Goal: Communication & Community: Connect with others

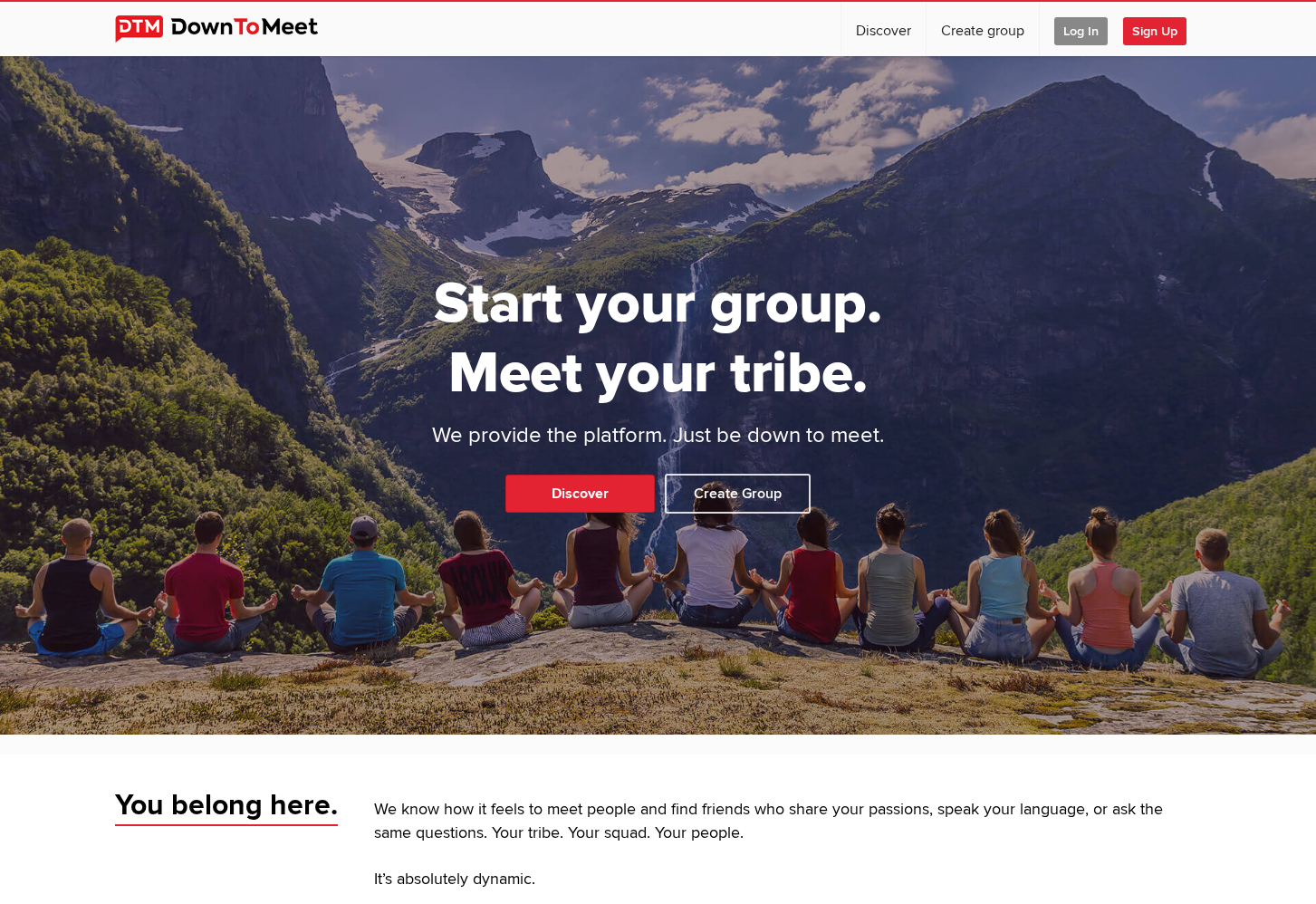
click at [1155, 29] on span "Sign Up" at bounding box center [1155, 31] width 64 height 28
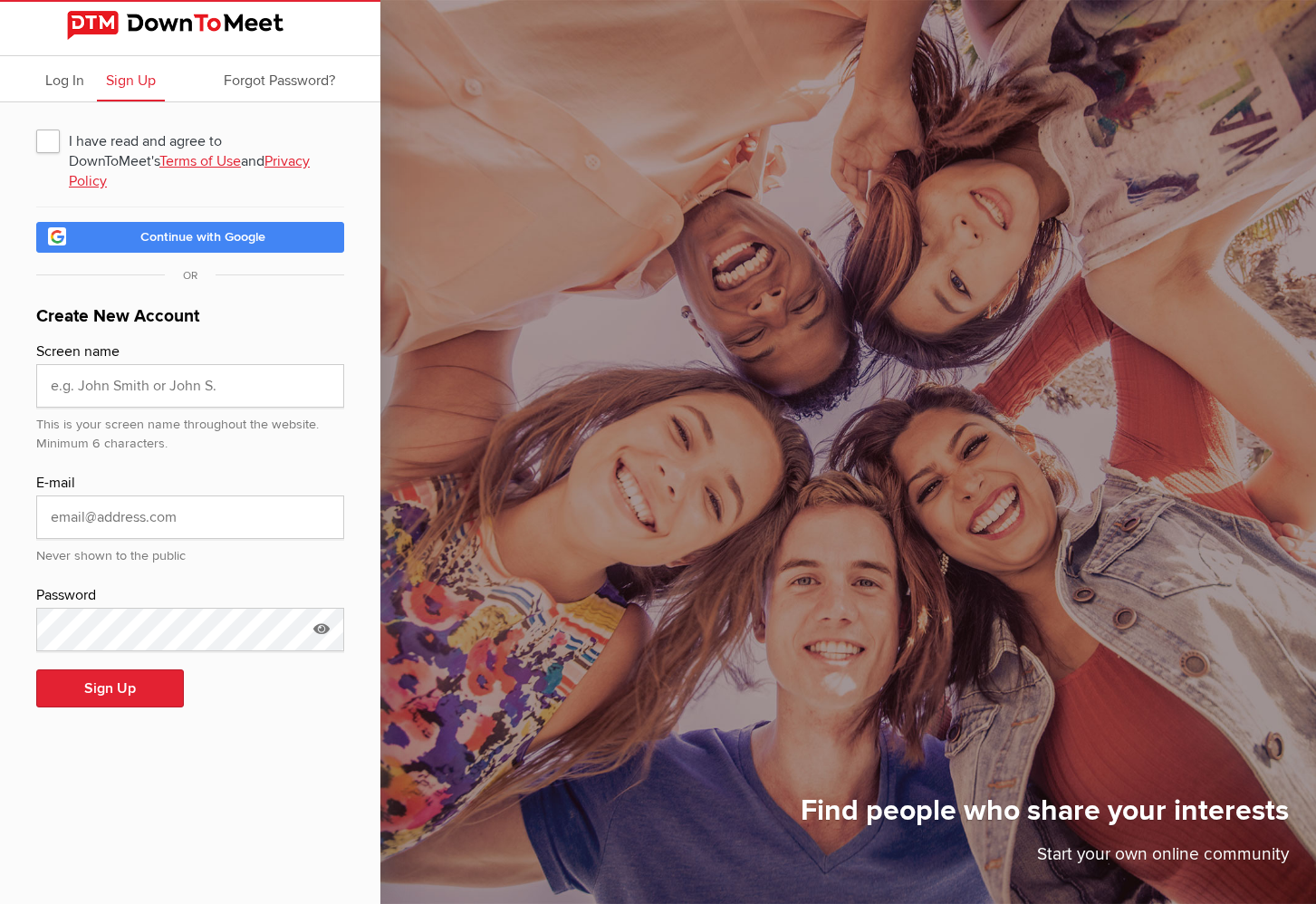
click at [48, 140] on span "I have read and agree to DownToMeet's Terms of Use and Privacy Policy" at bounding box center [190, 140] width 308 height 33
click at [36, 124] on input "I have read and agree to DownToMeet's Terms of Use and Privacy Policy" at bounding box center [35, 123] width 1 height 1
checkbox input "true"
click at [118, 375] on input "text" at bounding box center [190, 387] width 308 height 44
type input "L"
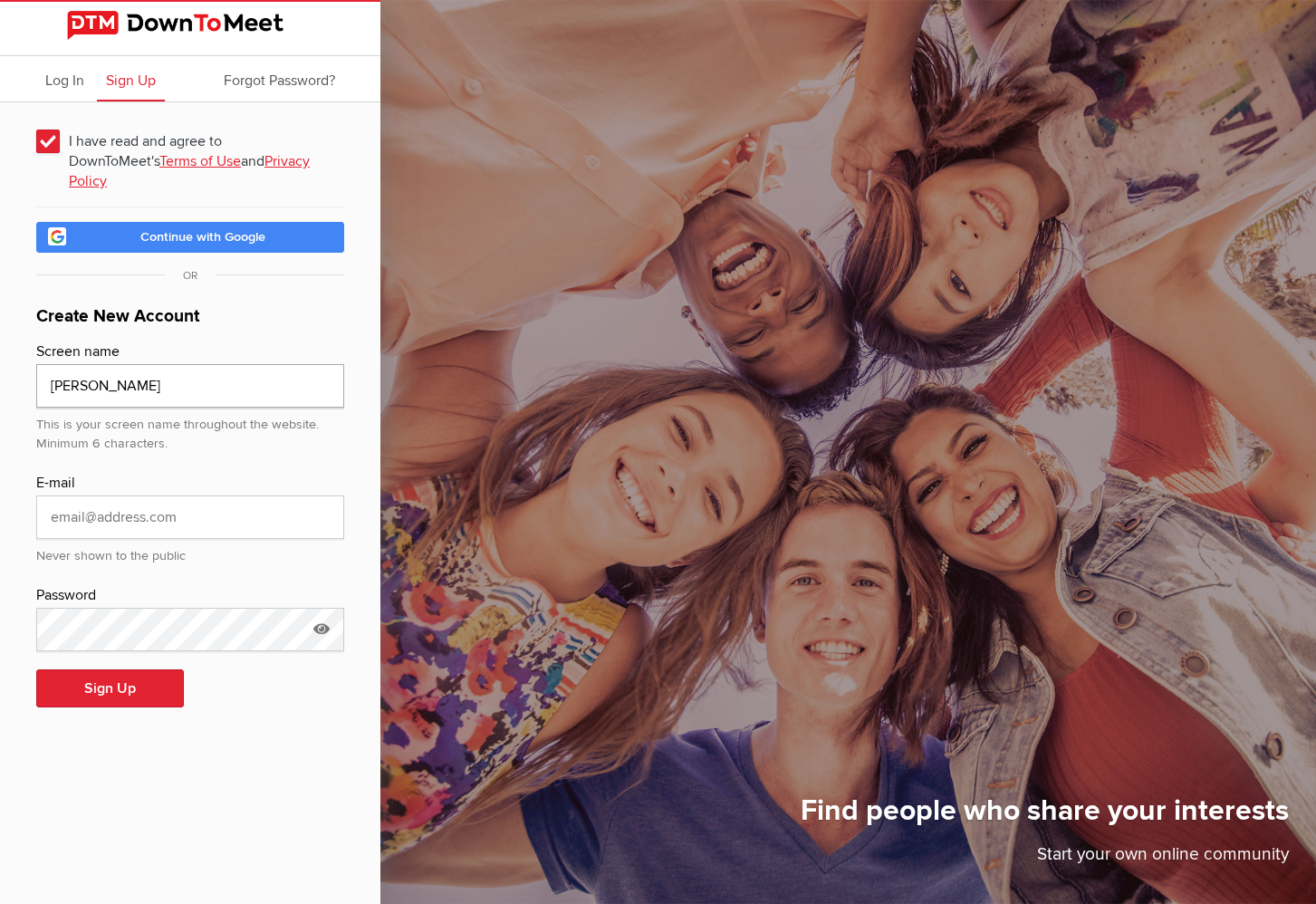
type input "Liz Fortini"
click at [137, 495] on input "email" at bounding box center [190, 517] width 308 height 44
type input "LizFortini@aol.com"
click at [88, 669] on button "Sign Up" at bounding box center [110, 688] width 148 height 38
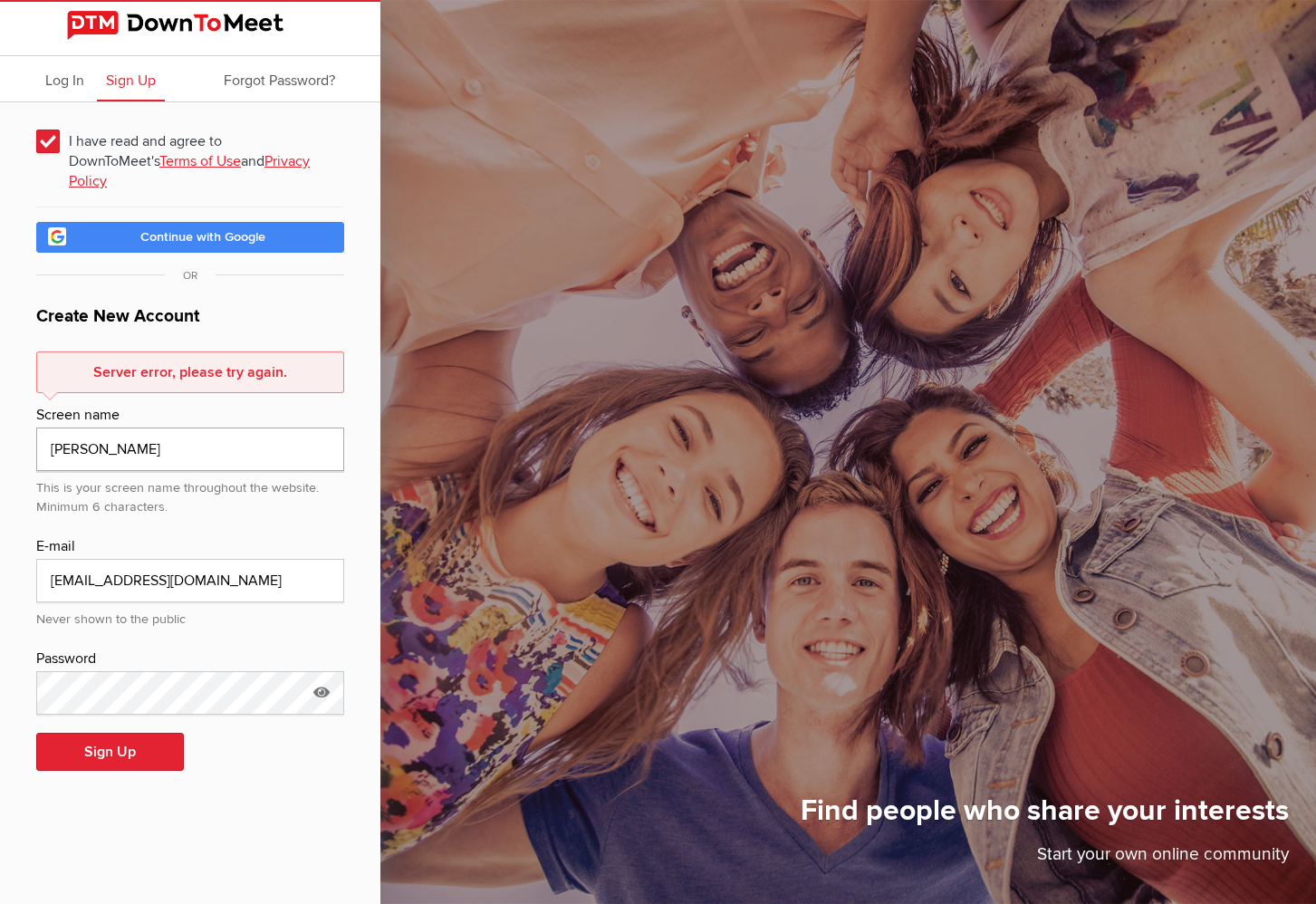
click at [72, 428] on input "Liz Fortini" at bounding box center [190, 450] width 308 height 44
type input "LizFortini"
click at [91, 733] on button "Sign Up" at bounding box center [110, 752] width 148 height 38
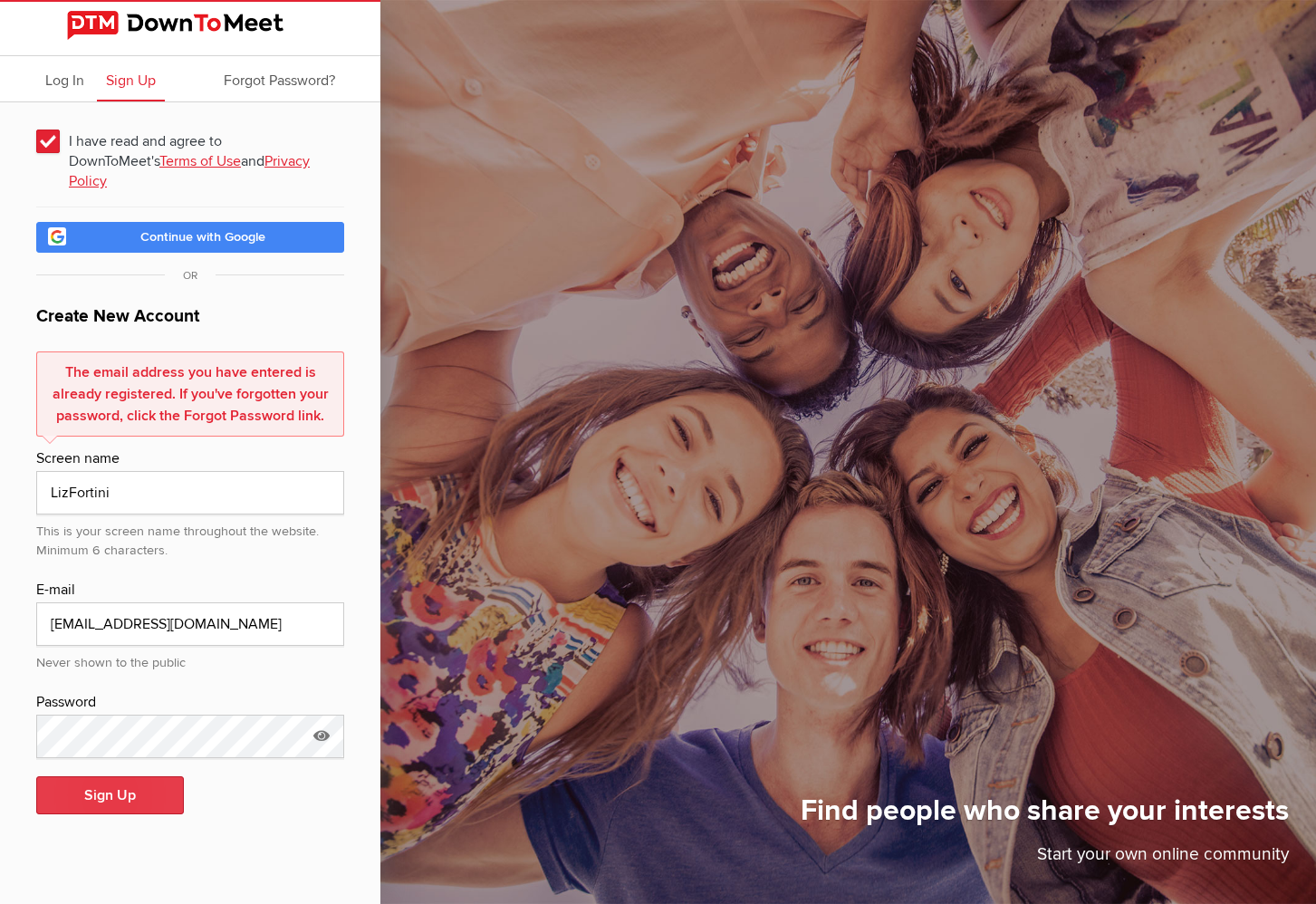
click at [91, 729] on div "Log In Sign Up Forgot Password? I have read and agree to DownToMeet's Terms of …" at bounding box center [190, 452] width 380 height 904
drag, startPoint x: 131, startPoint y: 465, endPoint x: 101, endPoint y: 481, distance: 34.0
click at [131, 471] on input "LizFortini" at bounding box center [190, 493] width 308 height 44
click at [68, 80] on span "Log In" at bounding box center [64, 81] width 39 height 18
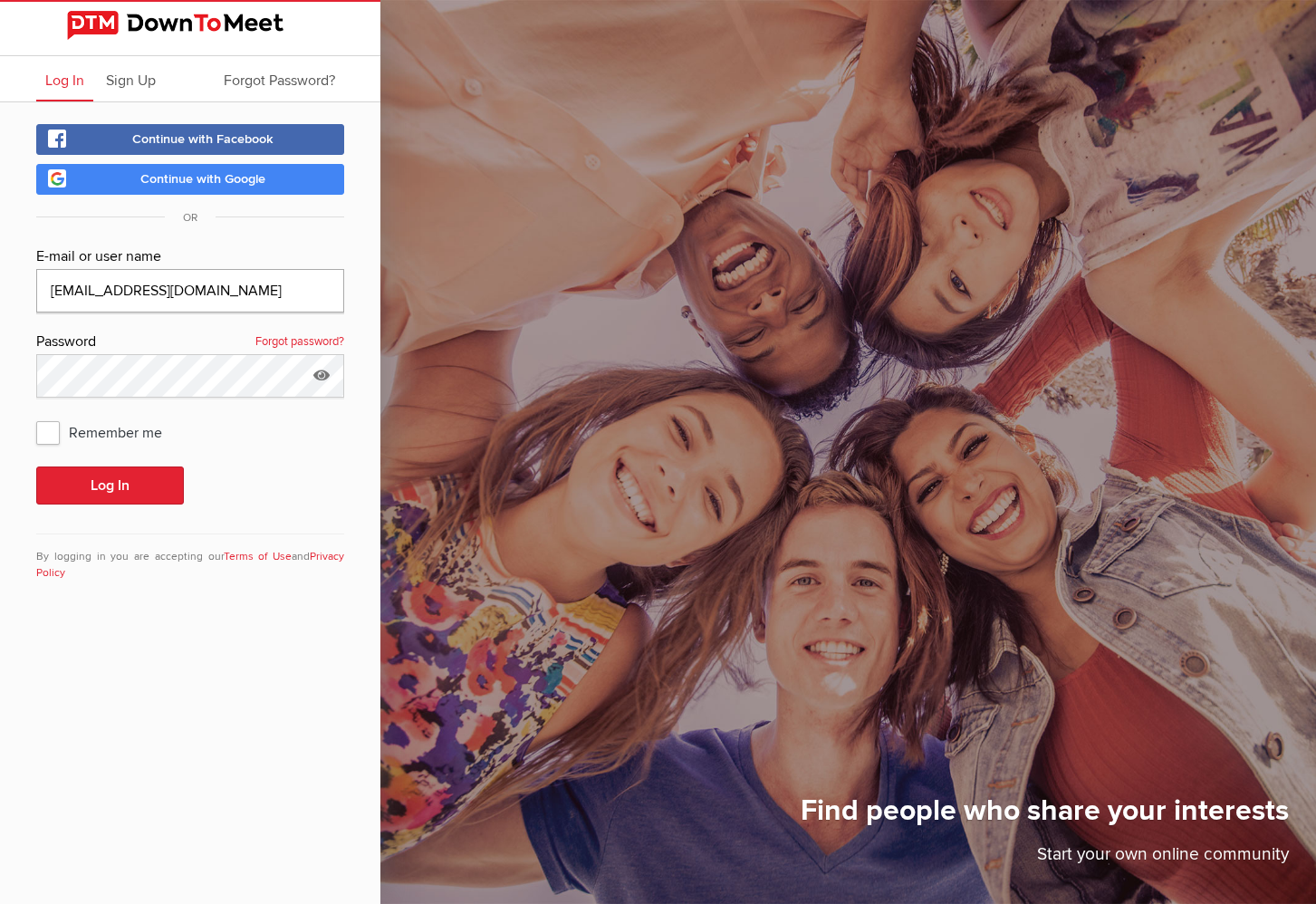
type input "LizFortini@aol.com"
drag, startPoint x: 45, startPoint y: 427, endPoint x: 57, endPoint y: 445, distance: 21.6
click at [45, 427] on span "Remember me" at bounding box center [108, 432] width 144 height 33
click at [36, 416] on input "Remember me" at bounding box center [35, 416] width 1 height 1
checkbox input "true"
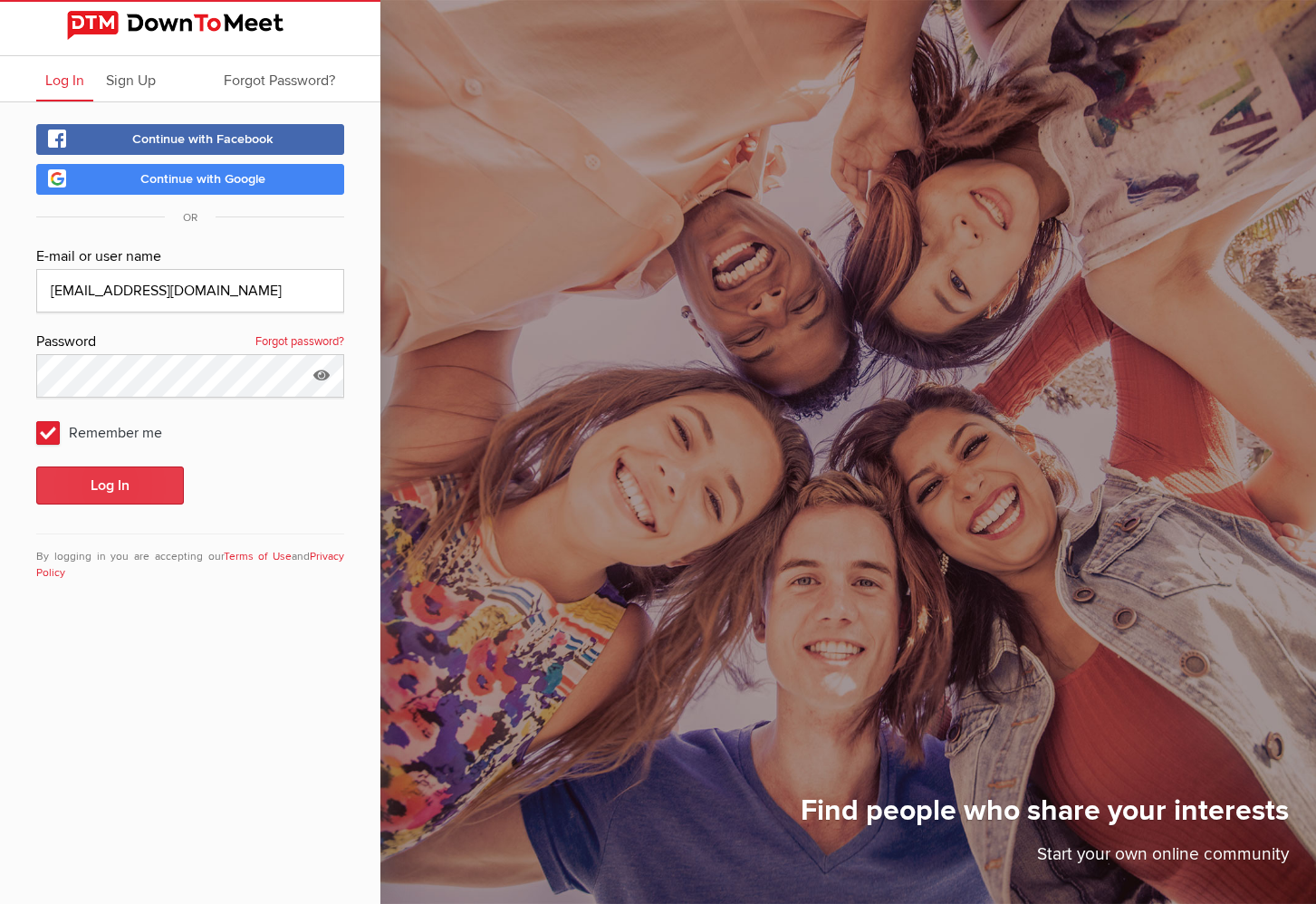
click at [122, 483] on button "Log In" at bounding box center [110, 485] width 148 height 38
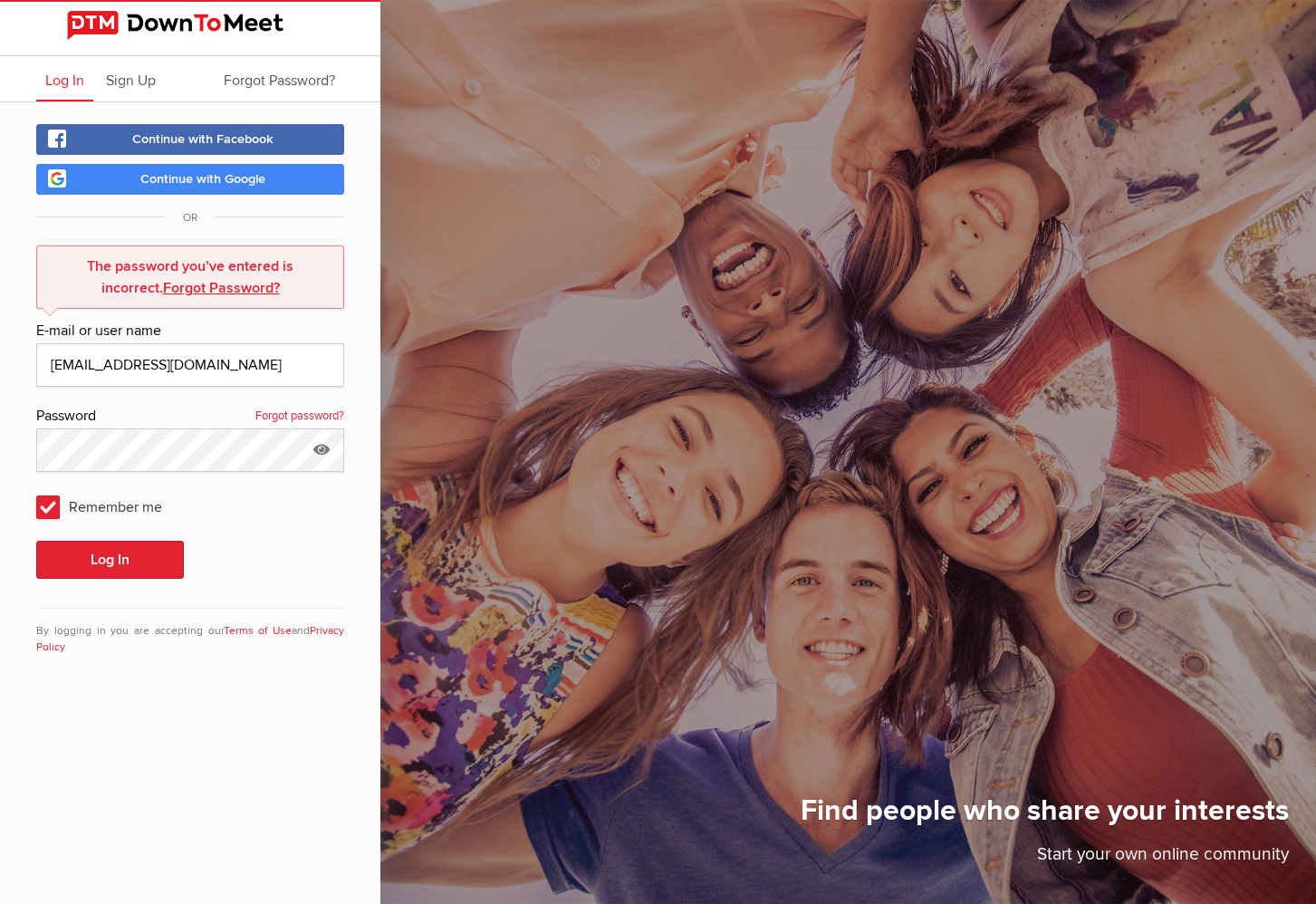
click at [306, 416] on link "Forgot password?" at bounding box center [300, 418] width 89 height 24
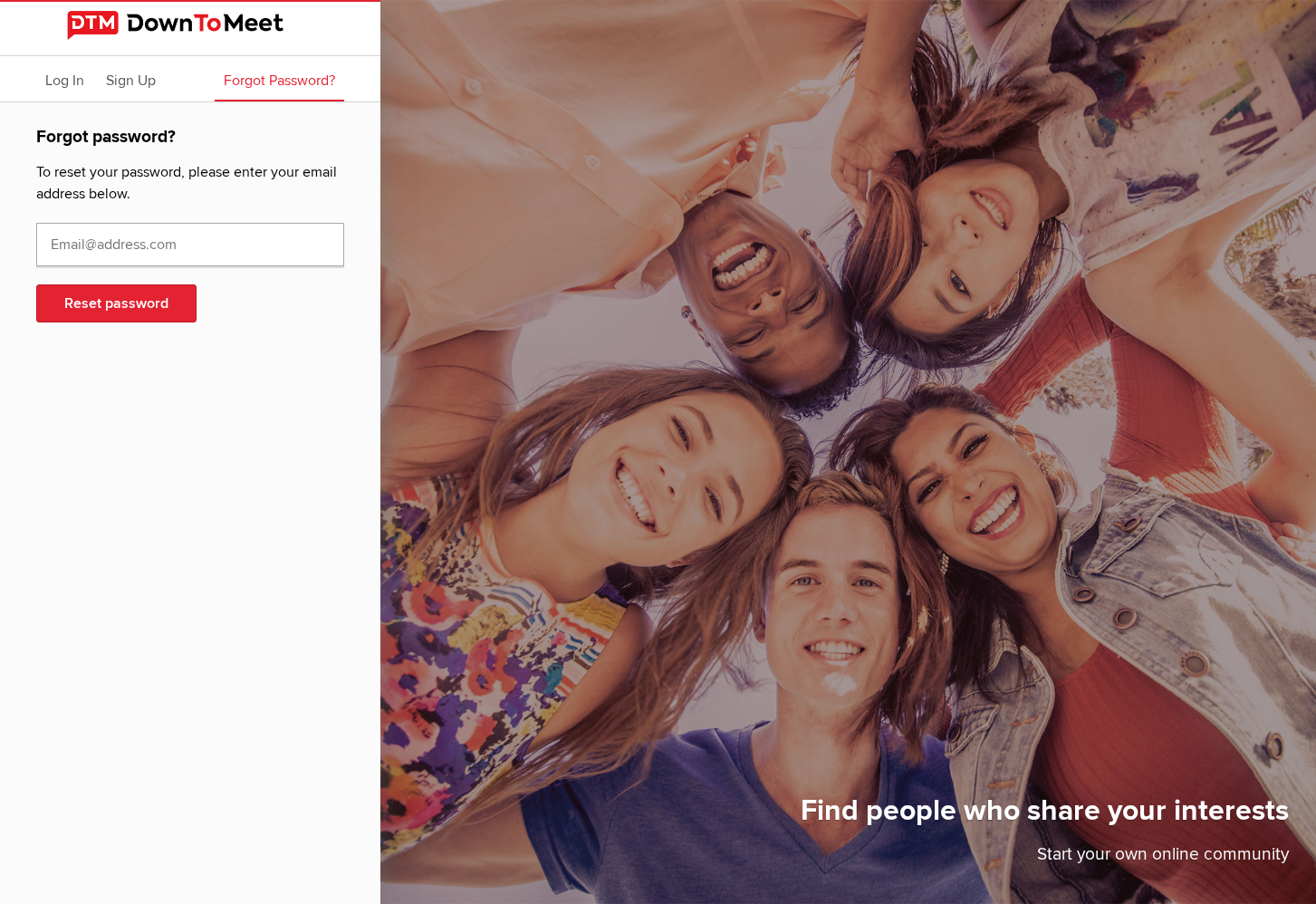
click at [155, 254] on input "text" at bounding box center [190, 245] width 308 height 44
type input "LizFortini@aol.com"
click at [126, 301] on button "Reset password" at bounding box center [116, 304] width 161 height 38
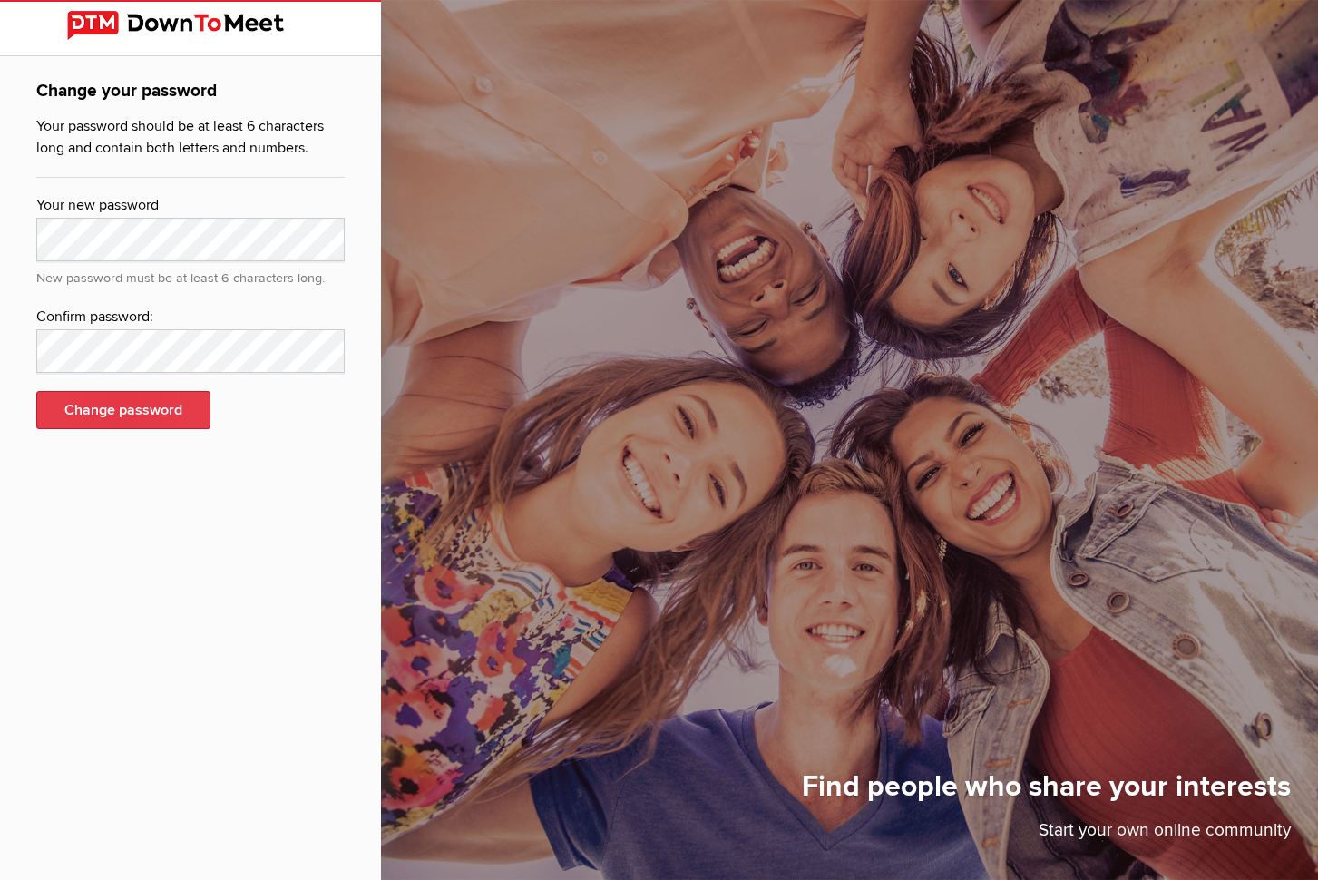
click at [161, 408] on button "Change password" at bounding box center [123, 410] width 174 height 38
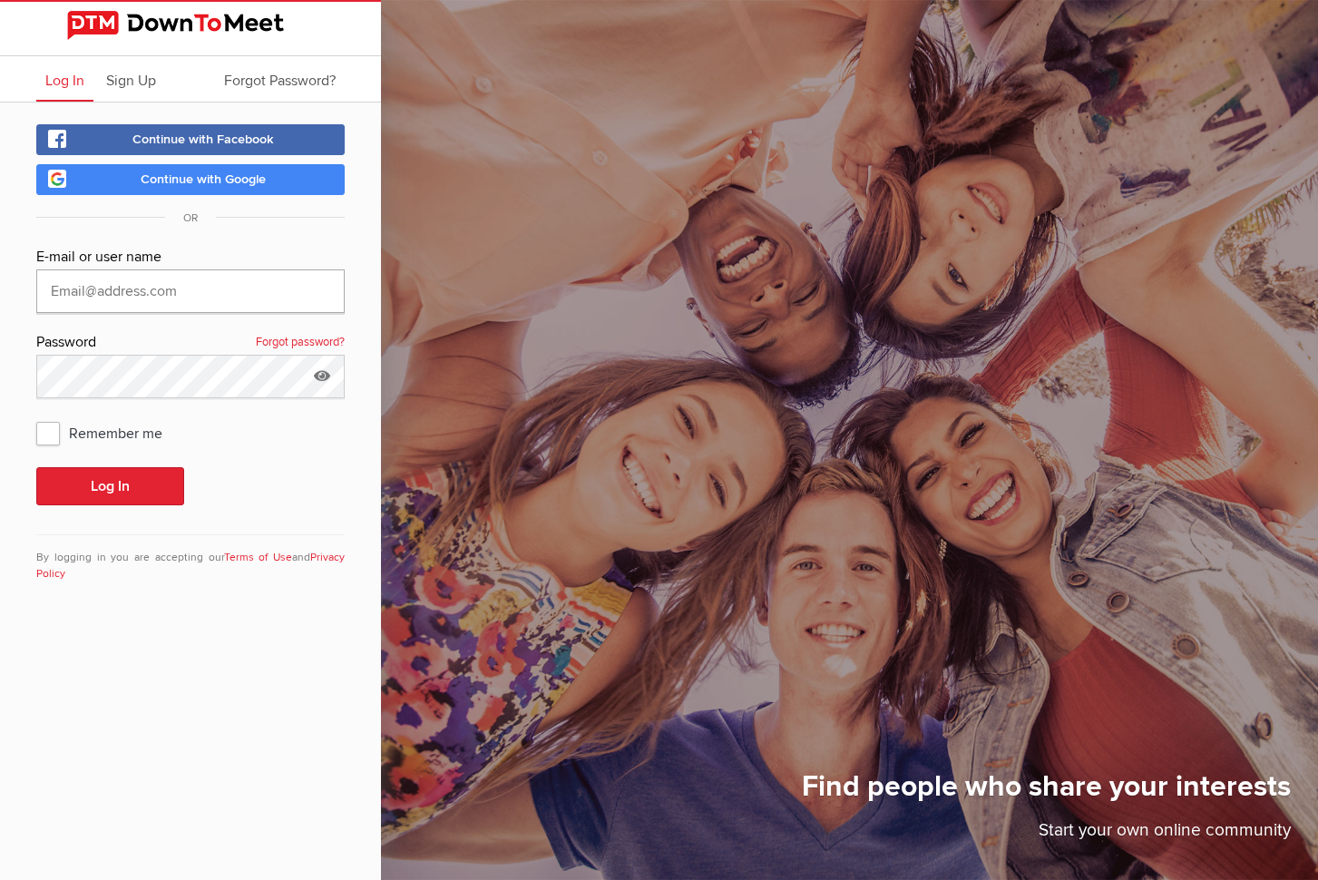
type input "LizFortini@aol.com"
click at [50, 438] on span "Remember me" at bounding box center [108, 432] width 144 height 33
click at [36, 416] on input "Remember me" at bounding box center [35, 416] width 1 height 1
checkbox input "true"
click at [108, 486] on button "Log In" at bounding box center [110, 486] width 148 height 38
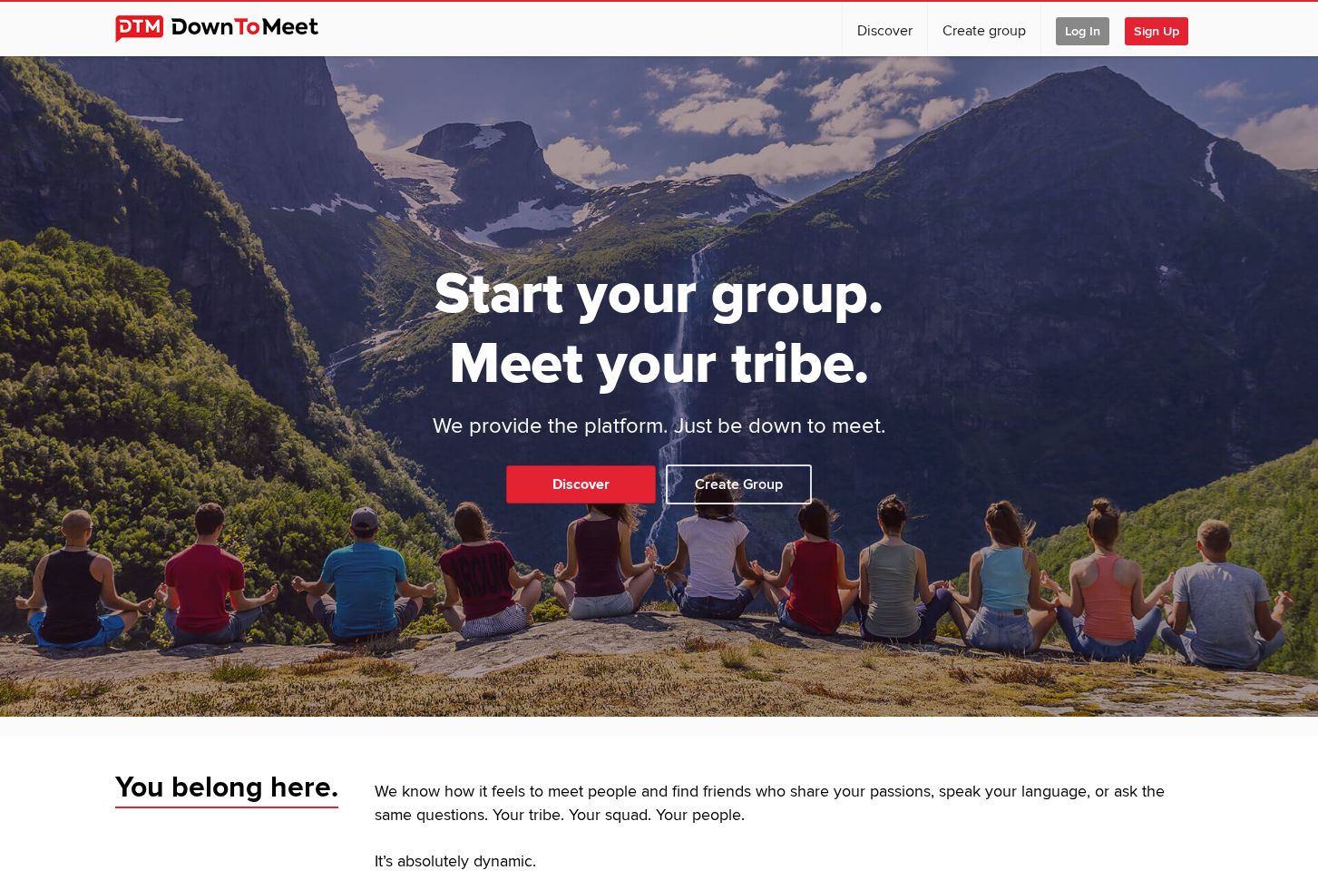
click at [1071, 25] on span "Log In" at bounding box center [1083, 31] width 54 height 28
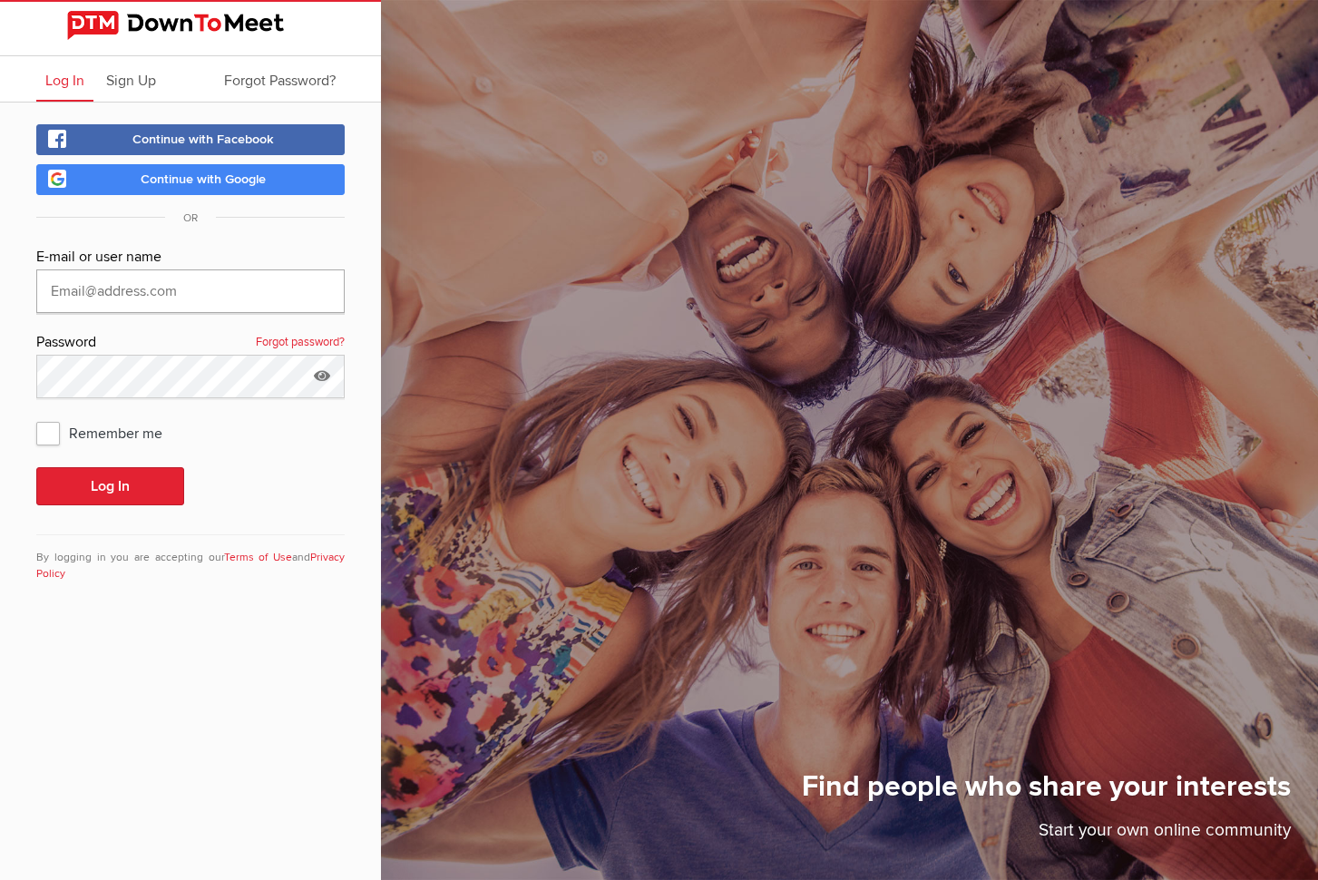
type input "[EMAIL_ADDRESS][DOMAIN_NAME]"
click at [49, 433] on span "Remember me" at bounding box center [108, 432] width 144 height 33
click at [36, 416] on input "Remember me" at bounding box center [35, 416] width 1 height 1
checkbox input "true"
click at [91, 486] on button "Log In" at bounding box center [110, 486] width 148 height 38
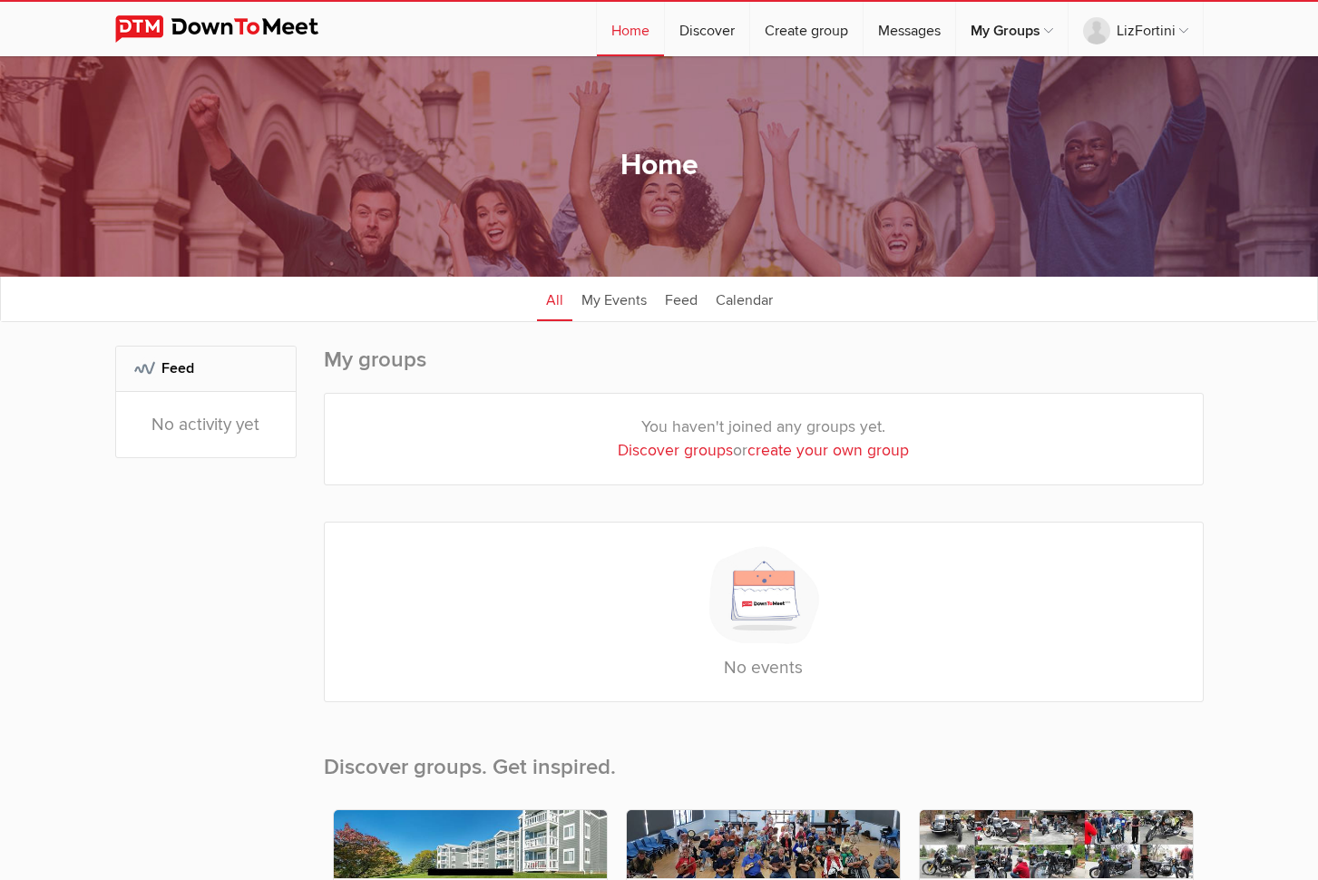
click at [444, 361] on h2 "My groups" at bounding box center [764, 369] width 880 height 47
click at [361, 419] on div "You haven't joined any groups yet. Discover groups or create your own group" at bounding box center [764, 440] width 878 height 92
click at [699, 448] on link "Discover groups" at bounding box center [675, 450] width 115 height 19
select select "null"
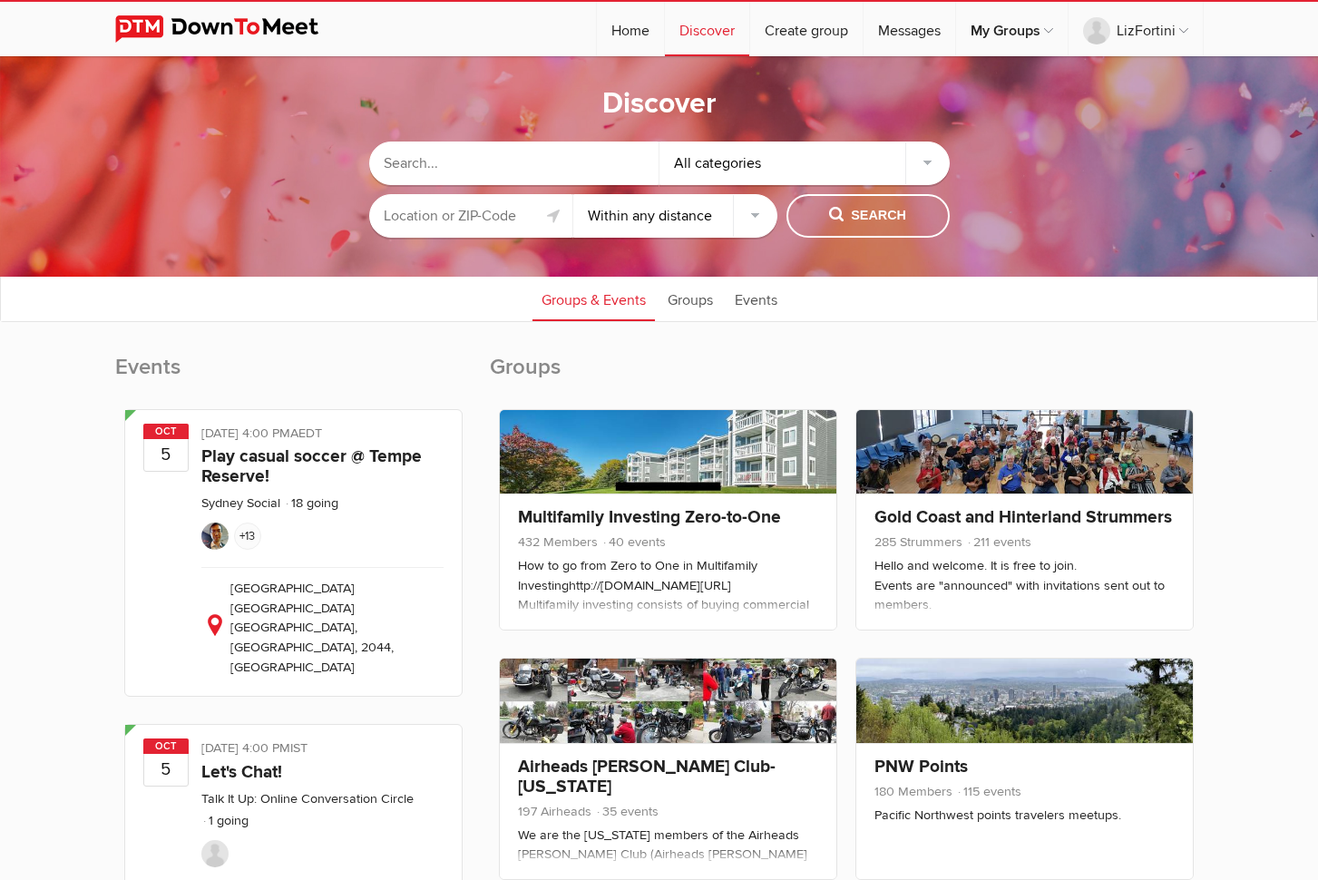
click at [471, 159] on input "text" at bounding box center [514, 164] width 290 height 44
click at [886, 208] on span "Search" at bounding box center [867, 216] width 77 height 20
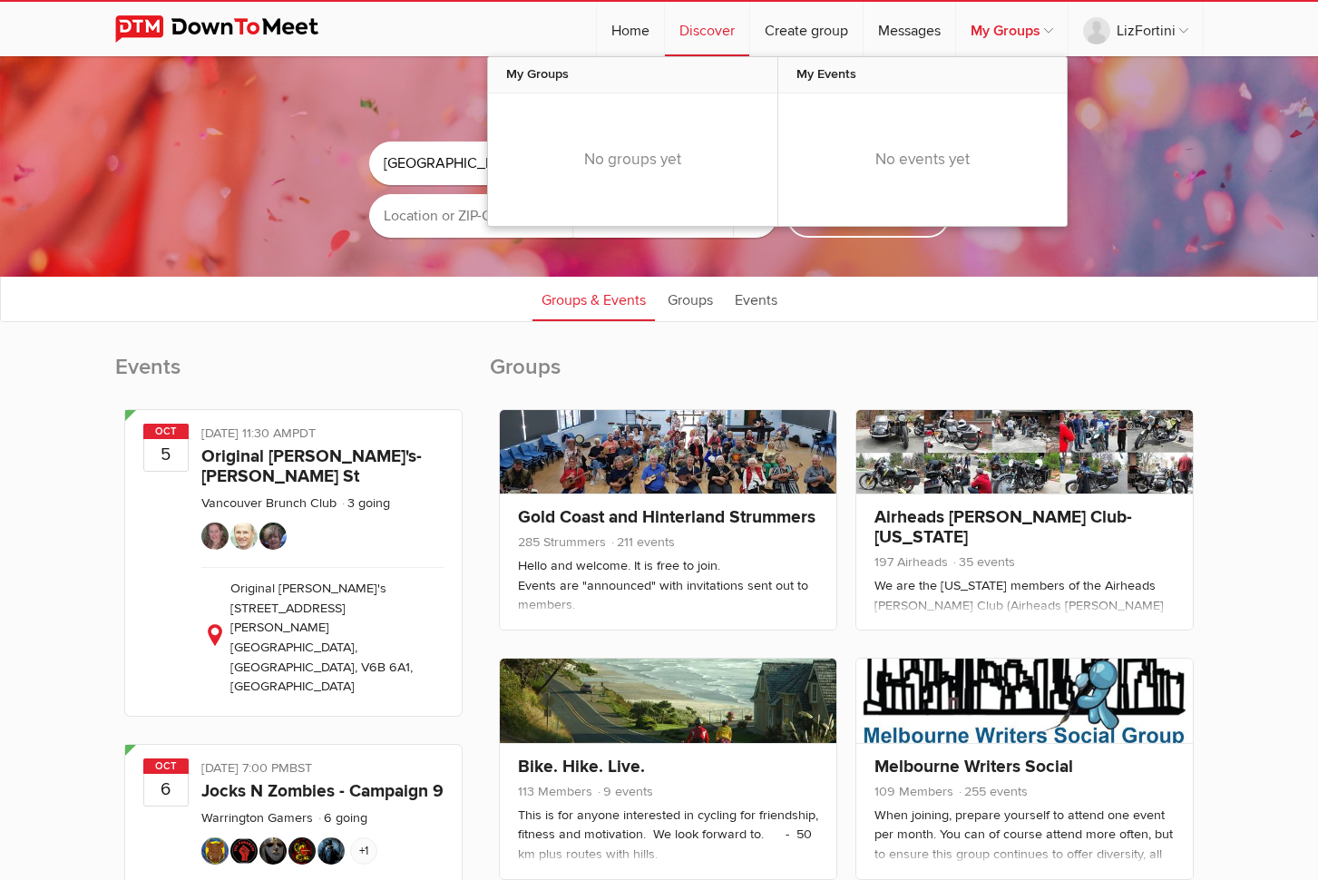
click at [1045, 32] on link "My Groups" at bounding box center [1012, 29] width 112 height 54
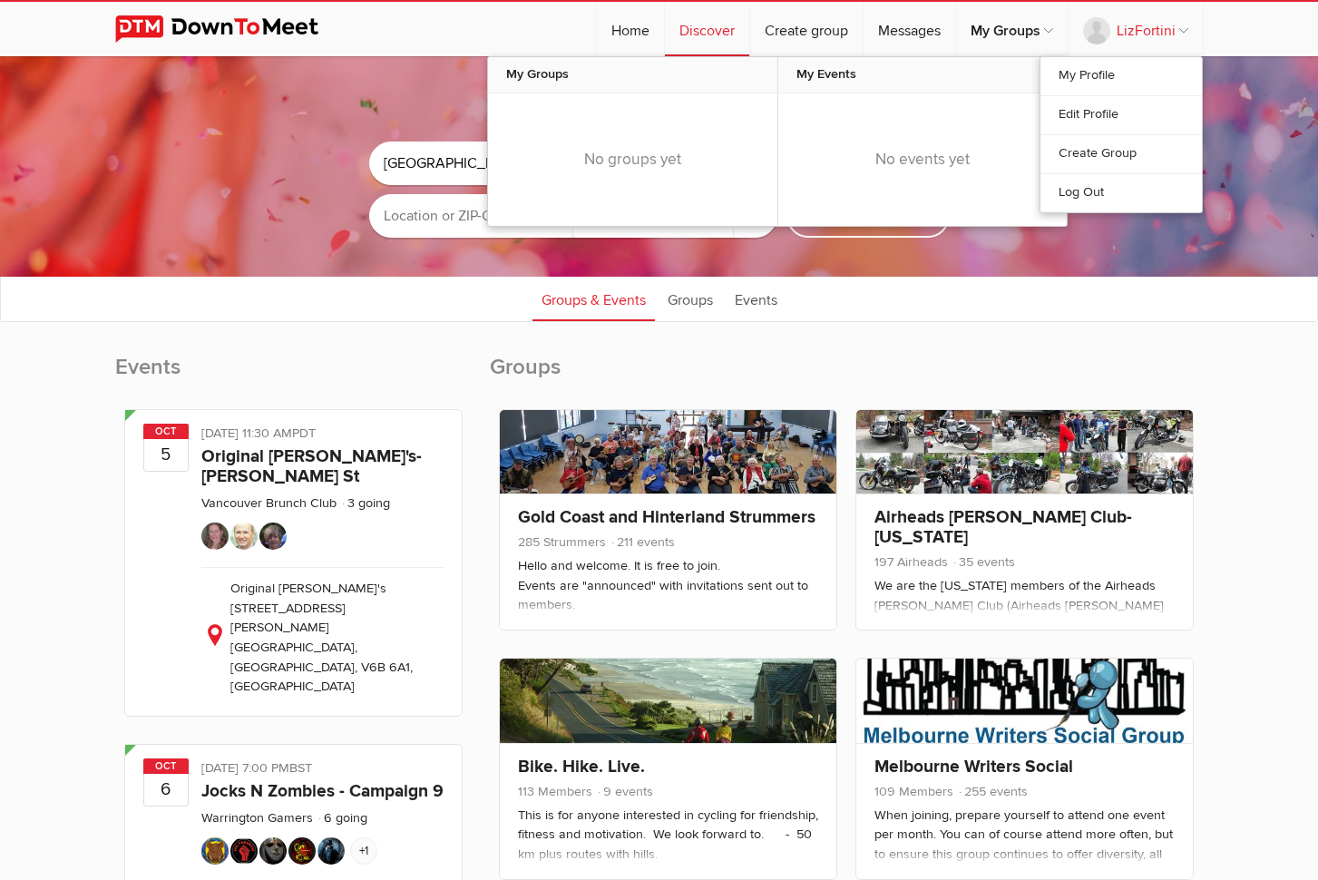
click at [1163, 27] on link "LizFortini" at bounding box center [1136, 29] width 134 height 54
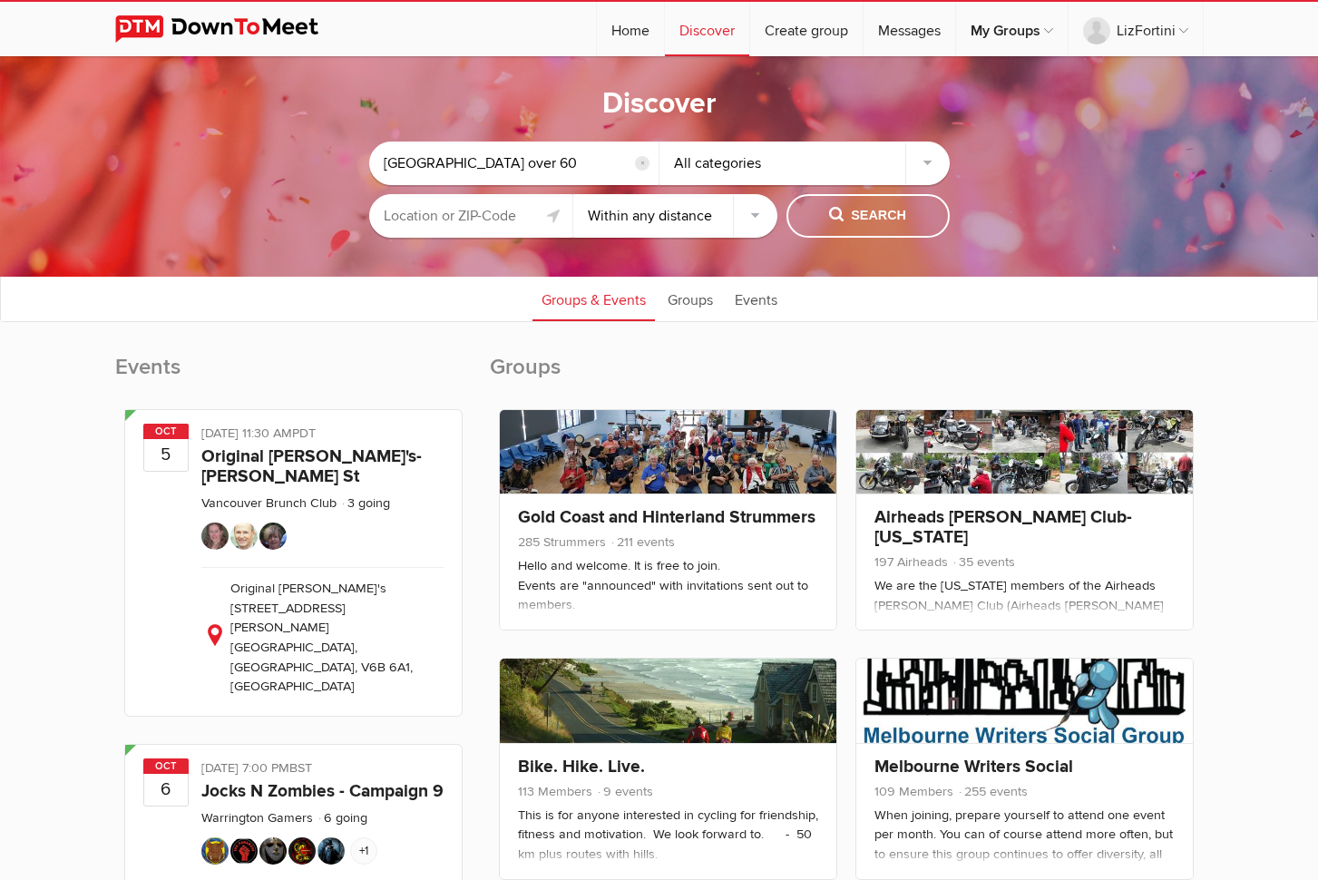
click at [497, 165] on input "East Bay over 60" at bounding box center [514, 164] width 290 height 44
click at [517, 163] on input "East Bay over 60 want creek" at bounding box center [514, 164] width 290 height 44
type input "East Bay over 60 walnut creek"
click at [857, 213] on span "Search" at bounding box center [867, 216] width 77 height 20
click at [690, 299] on link "Groups" at bounding box center [691, 298] width 64 height 45
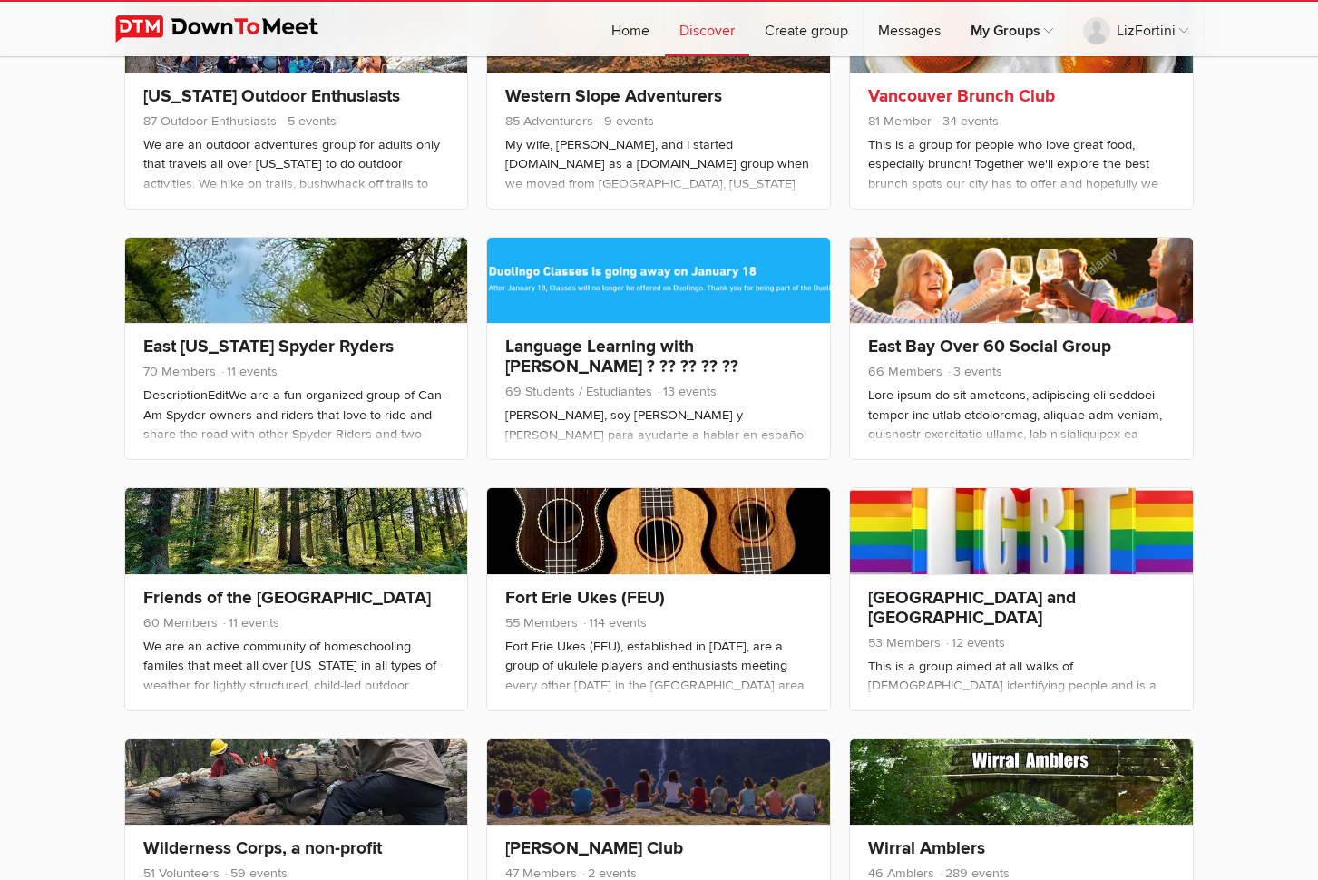
scroll to position [580, 0]
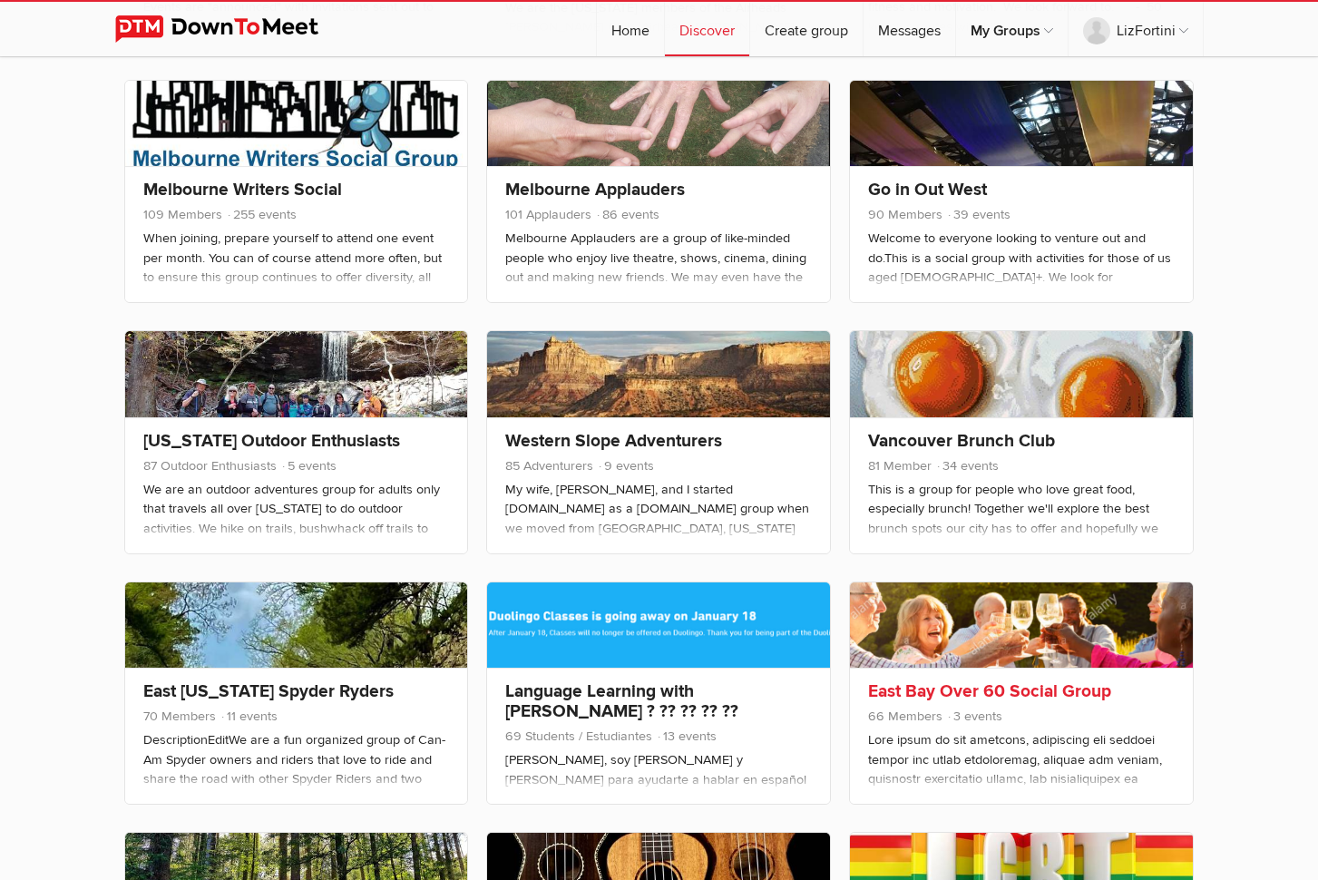
click at [967, 688] on link "East Bay Over 60 Social Group" at bounding box center [989, 691] width 243 height 22
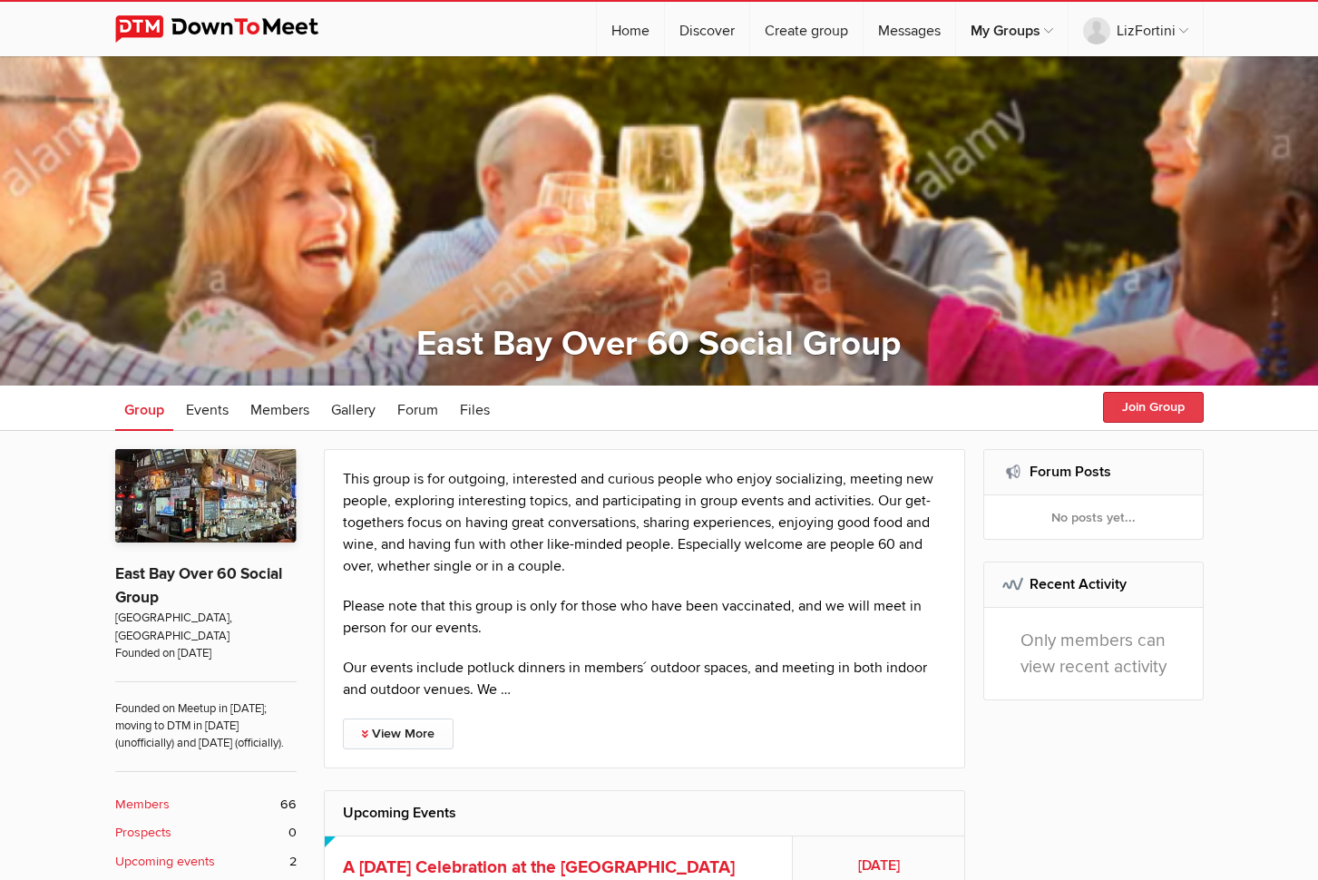
click at [1135, 405] on button "Join Group" at bounding box center [1153, 407] width 101 height 31
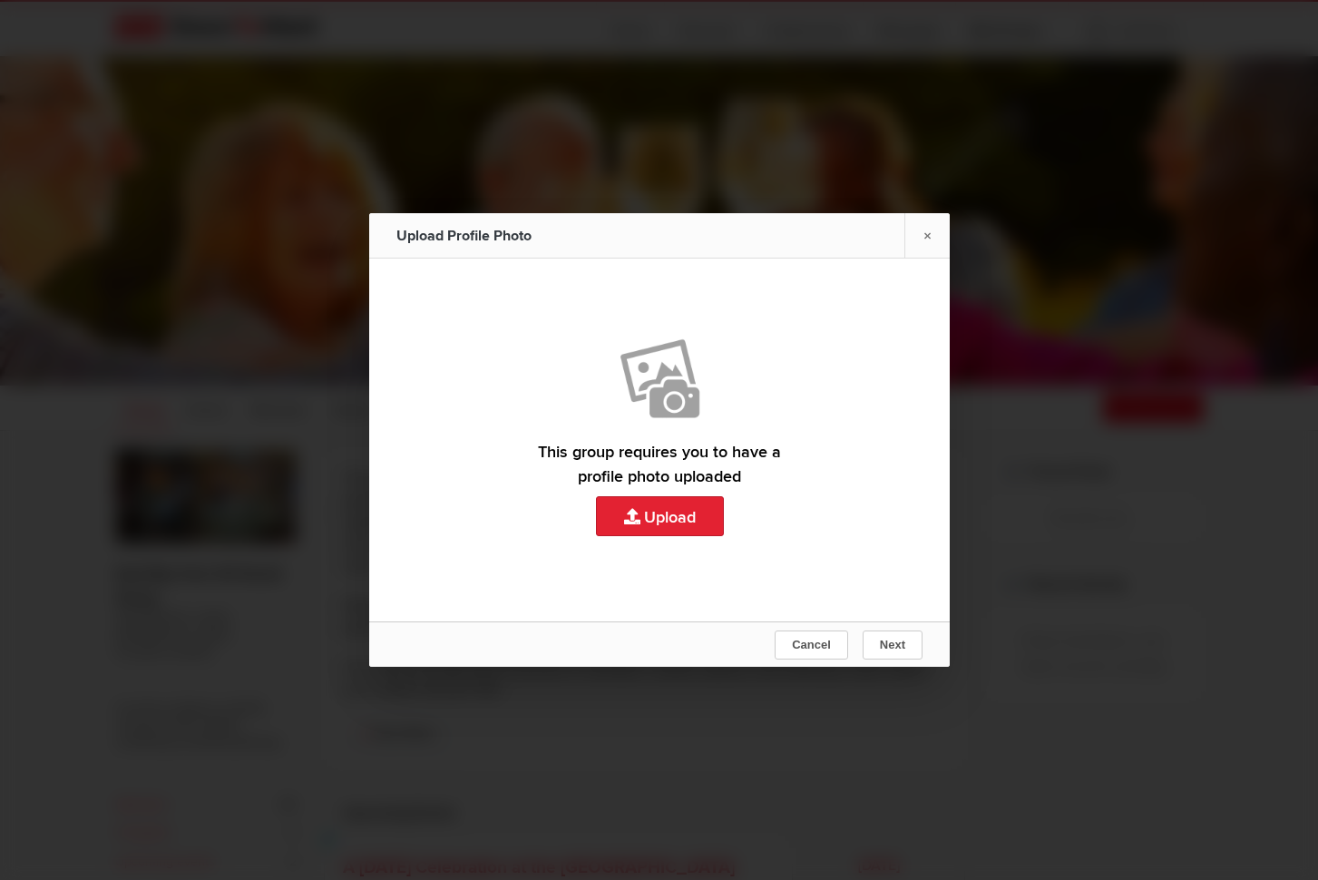
click at [678, 516] on link "Upload" at bounding box center [659, 440] width 581 height 363
type input "C:\fakepath\IMG_1640.jpeg"
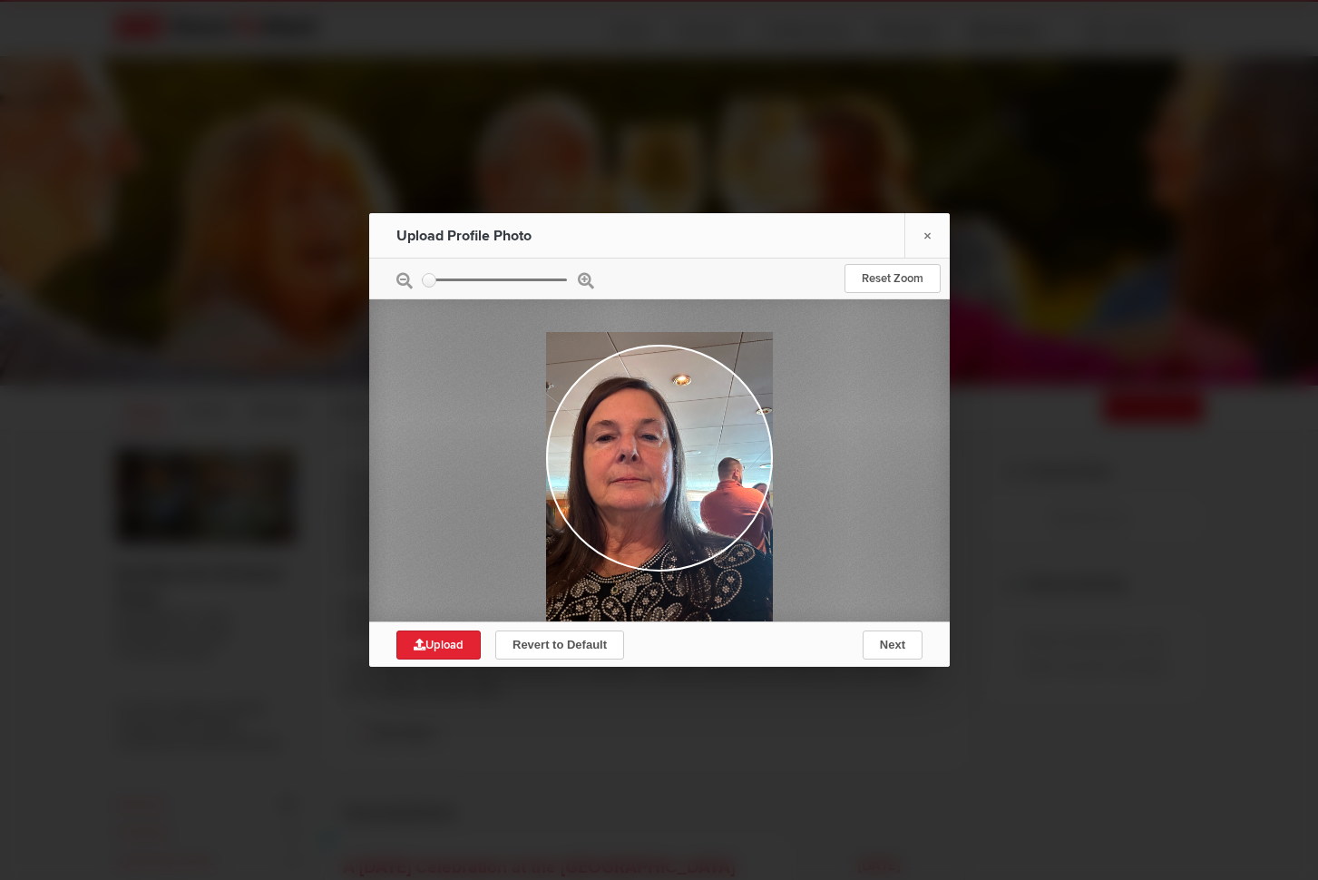
drag, startPoint x: 630, startPoint y: 457, endPoint x: 674, endPoint y: 485, distance: 52.6
click at [715, 483] on div at bounding box center [659, 483] width 227 height 302
drag, startPoint x: 632, startPoint y: 474, endPoint x: 612, endPoint y: 478, distance: 21.4
click at [714, 472] on div at bounding box center [659, 481] width 227 height 302
drag, startPoint x: 608, startPoint y: 474, endPoint x: 662, endPoint y: 475, distance: 54.5
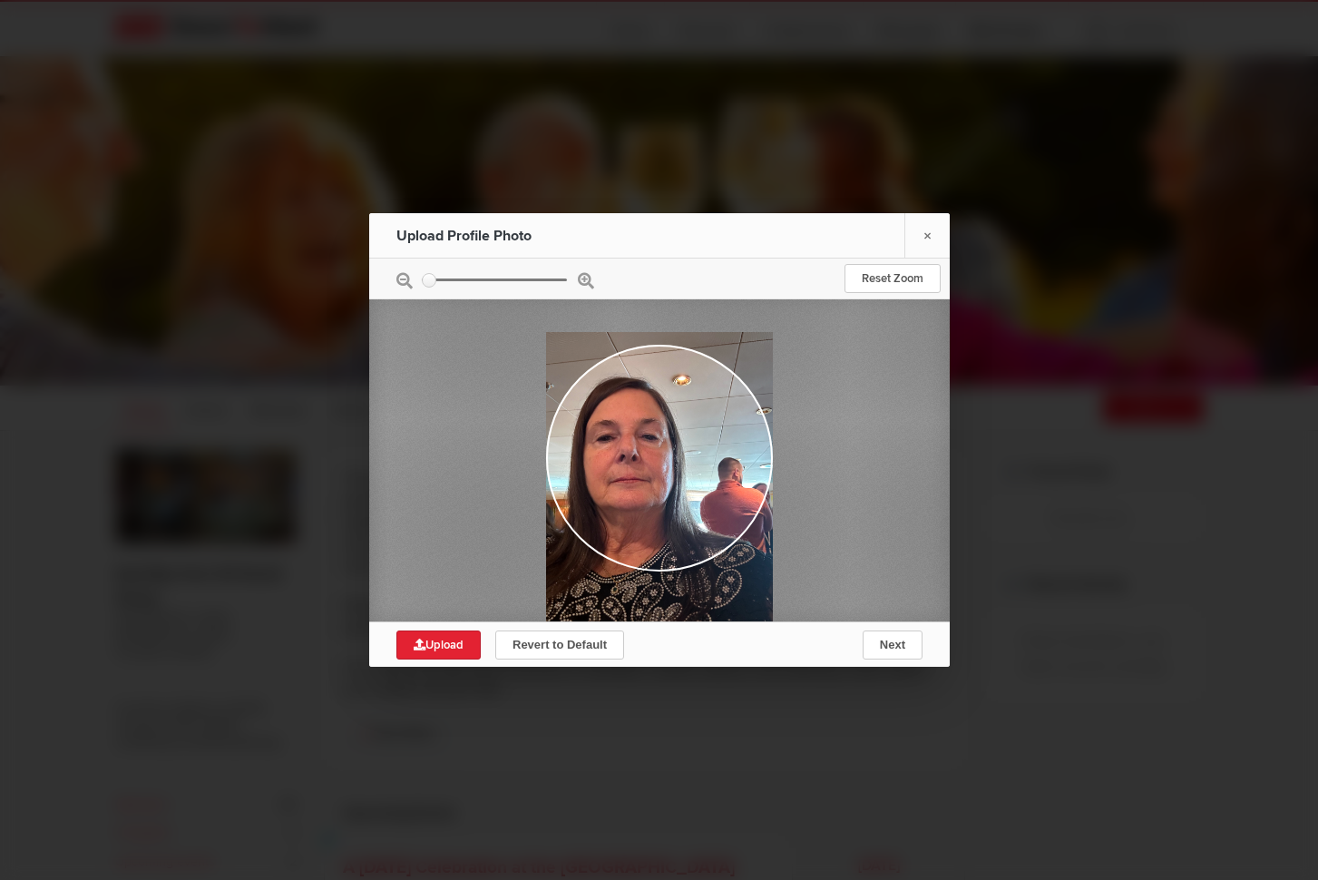
click at [662, 475] on div at bounding box center [659, 483] width 227 height 302
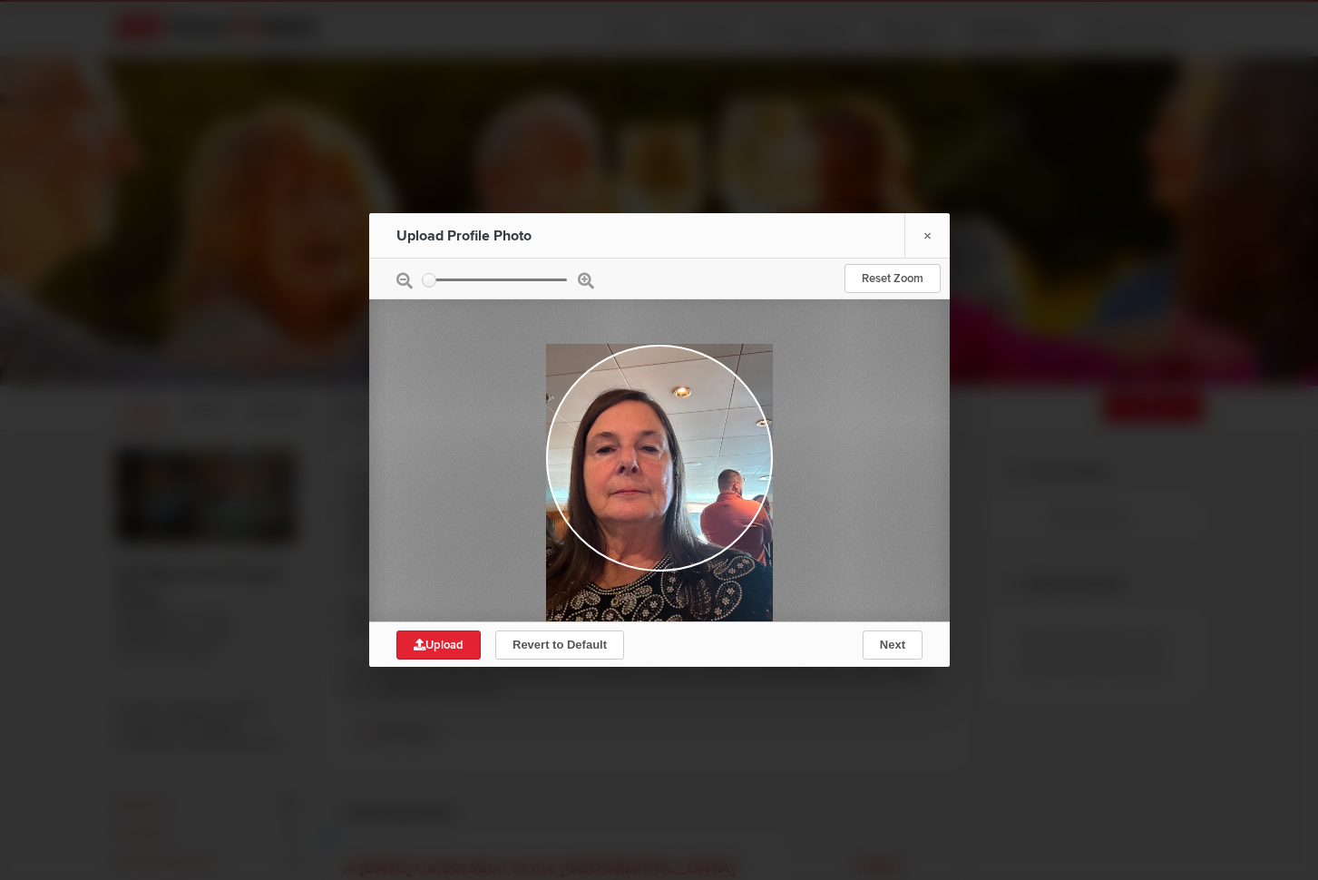
drag, startPoint x: 712, startPoint y: 505, endPoint x: 661, endPoint y: 524, distance: 54.8
click at [661, 524] on div at bounding box center [659, 495] width 227 height 302
click at [882, 644] on span "Next" at bounding box center [891, 645] width 25 height 14
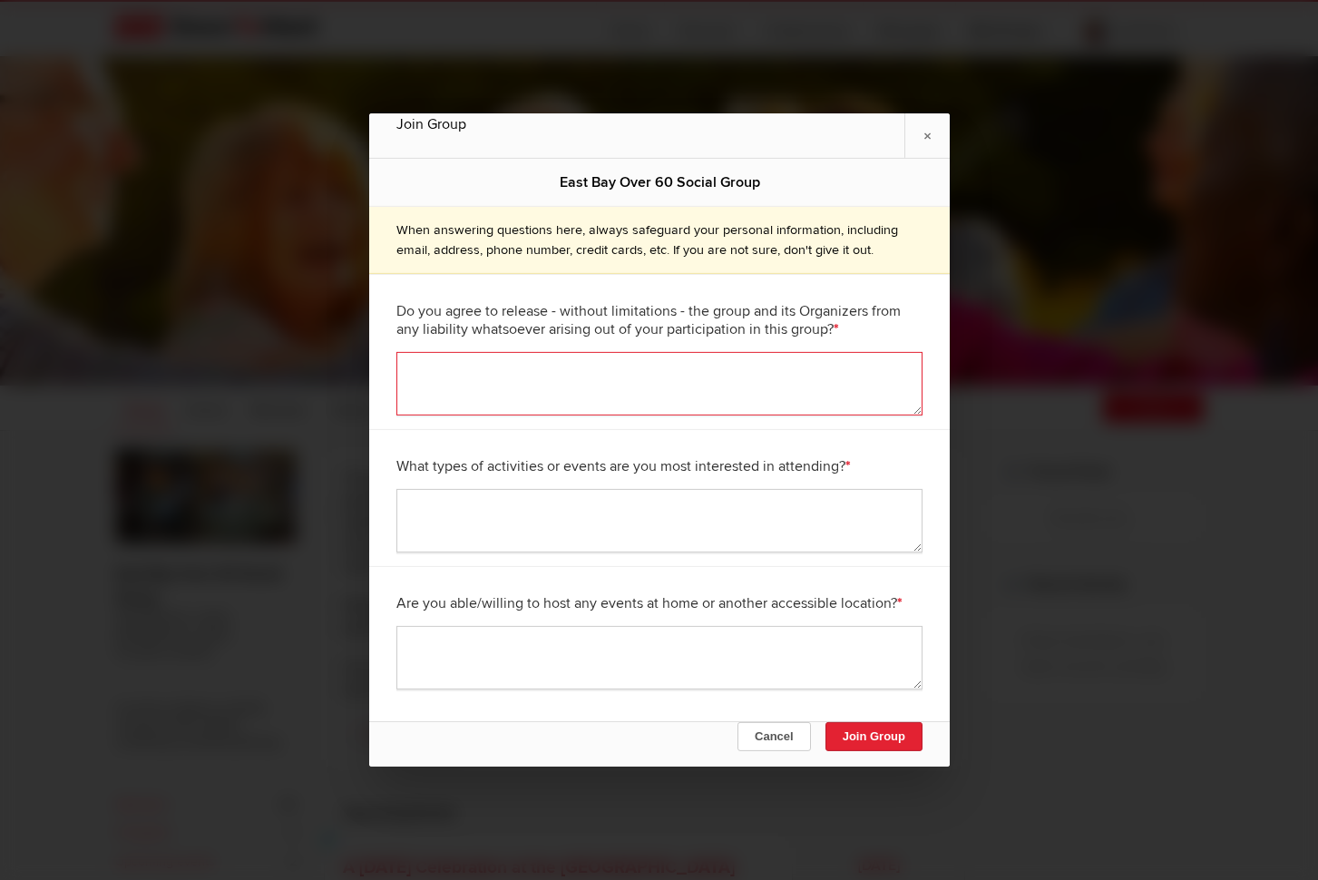
click at [550, 352] on textarea at bounding box center [659, 384] width 526 height 64
type textarea "Yes"
click at [524, 501] on textarea at bounding box center [659, 521] width 526 height 64
type textarea "Socials"
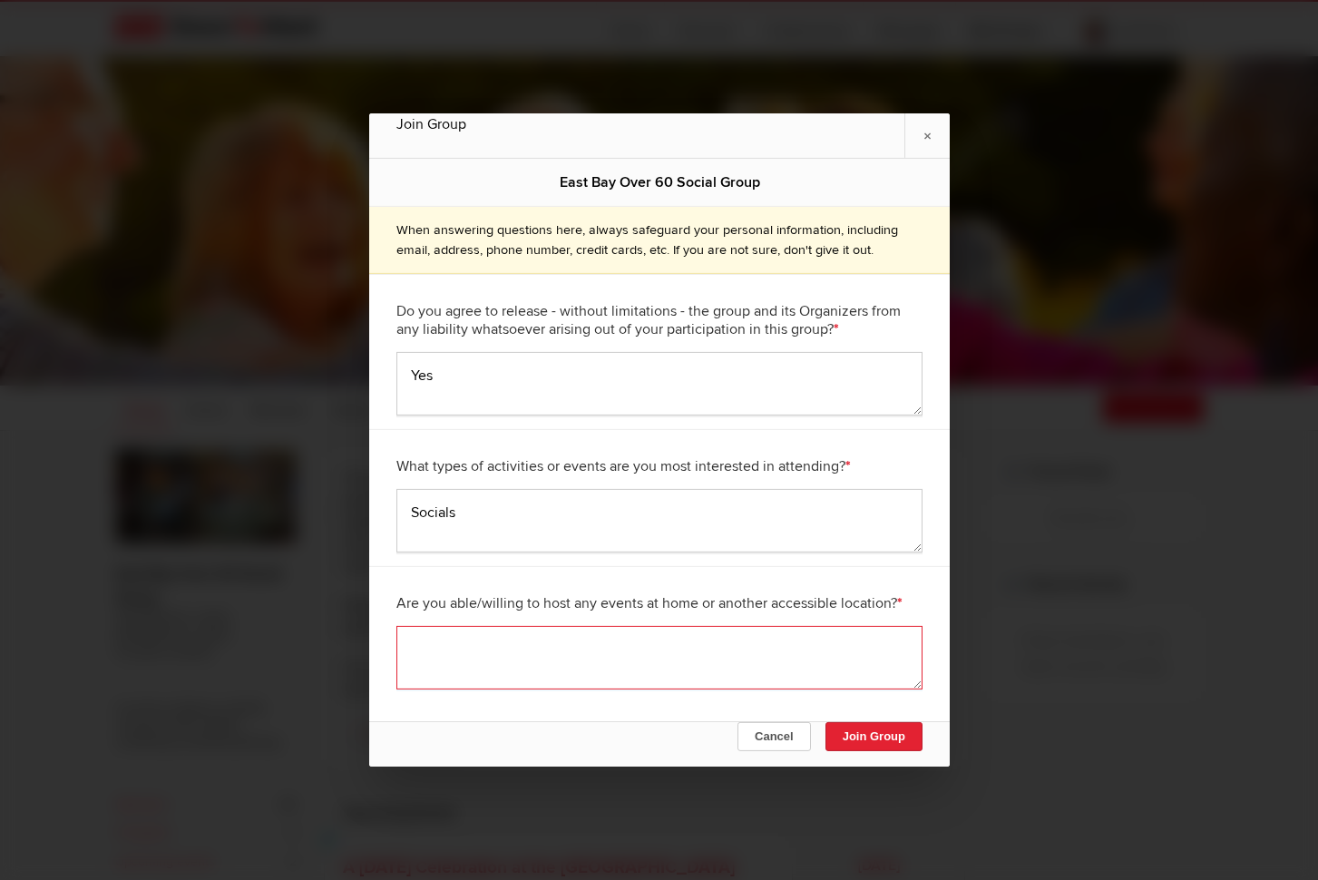
click at [503, 631] on textarea at bounding box center [659, 658] width 526 height 64
click at [886, 736] on button "Join Group" at bounding box center [873, 736] width 97 height 29
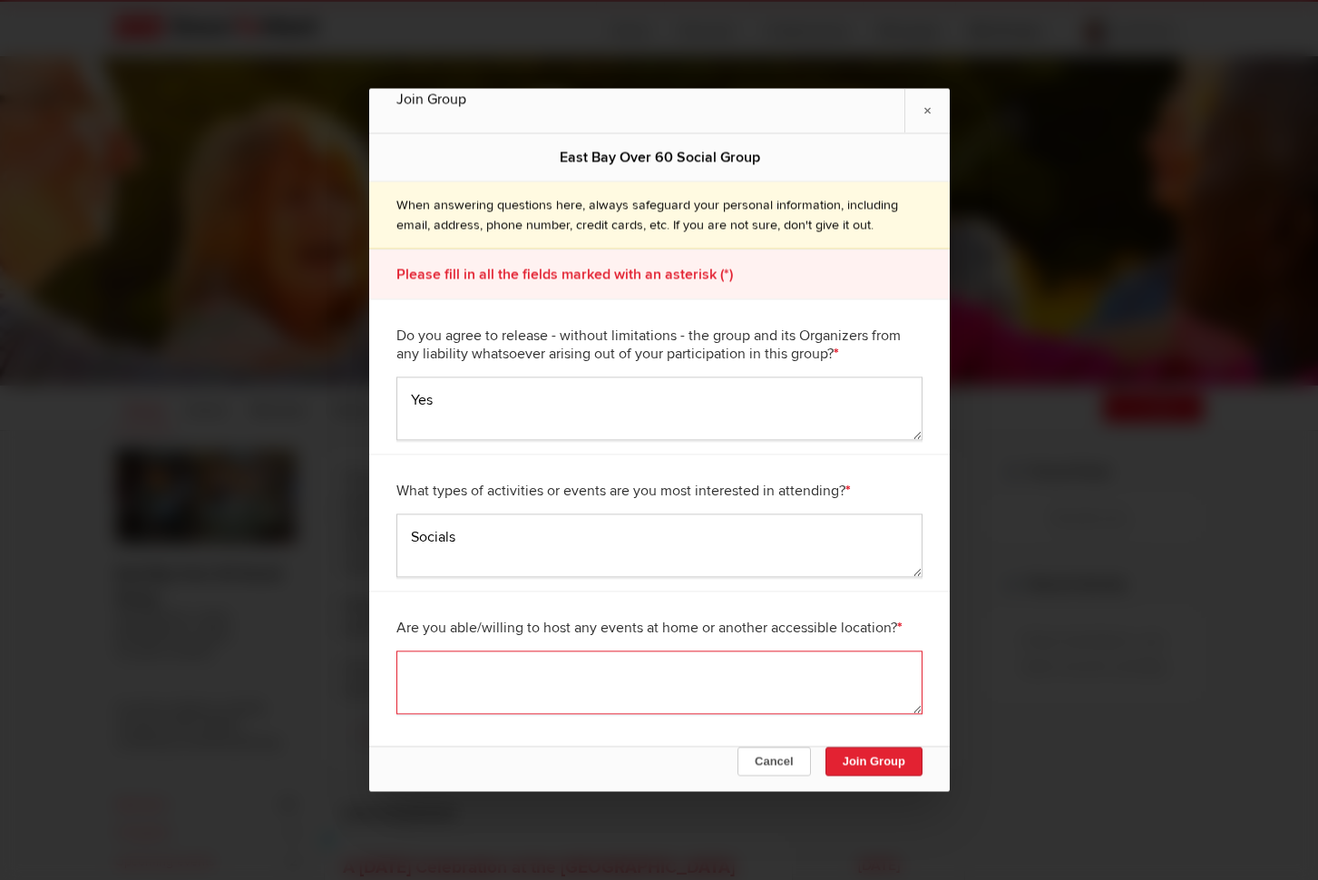
click at [446, 663] on textarea at bounding box center [659, 683] width 526 height 64
type textarea "["
type textarea "possible"
click at [870, 756] on button "Join Group" at bounding box center [873, 762] width 97 height 29
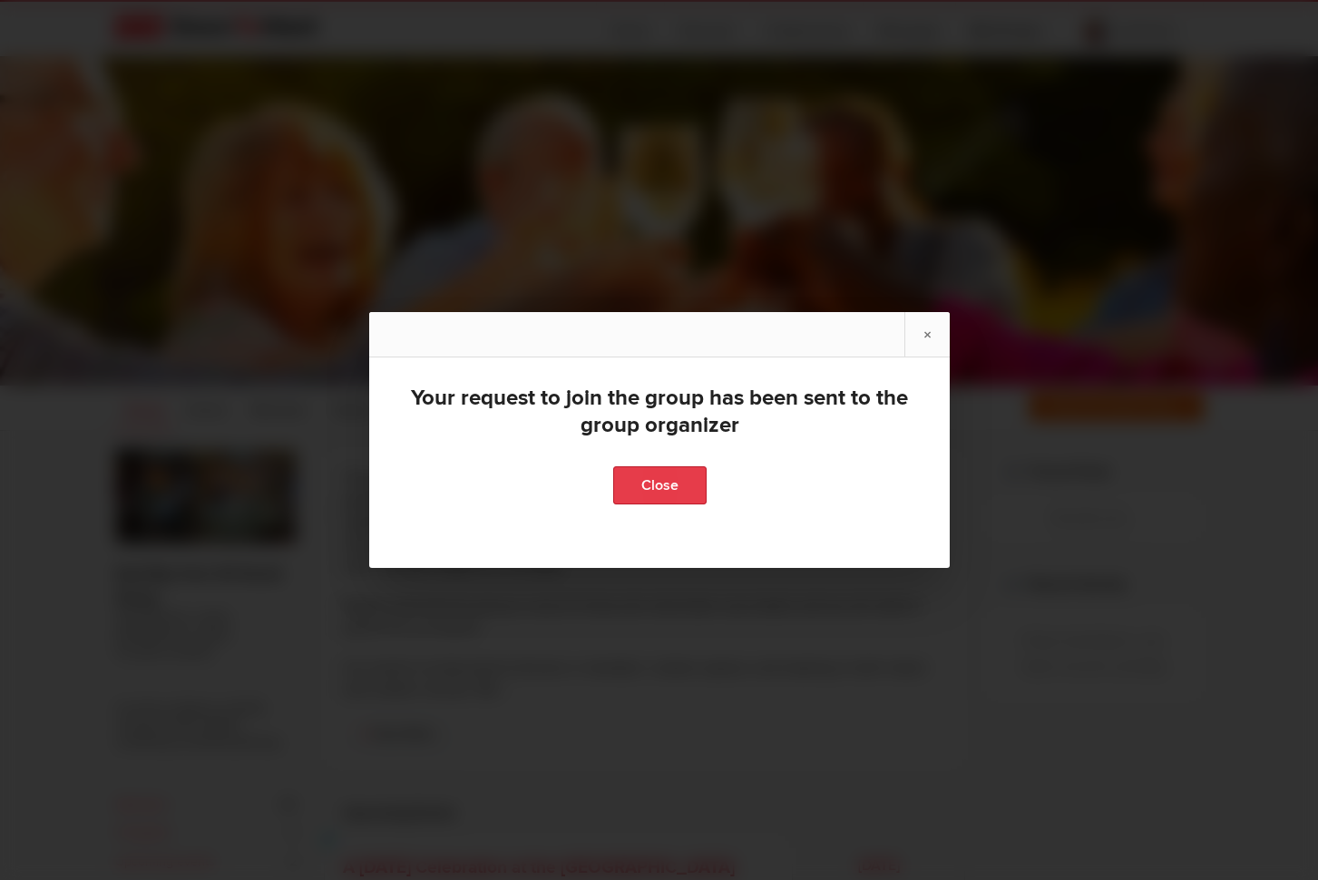
click at [670, 488] on link "Close" at bounding box center [658, 485] width 93 height 38
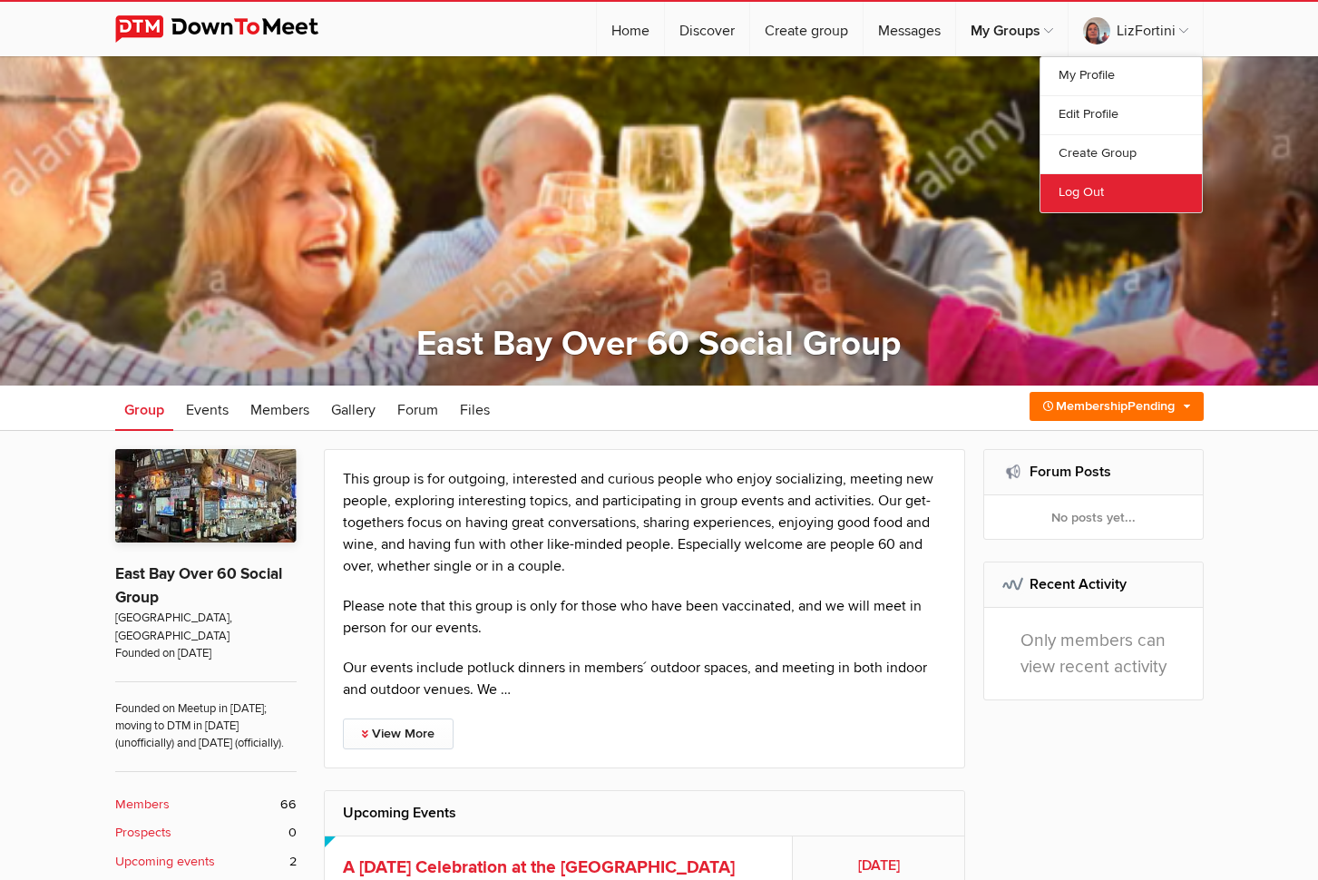
click at [1078, 194] on link "Log Out" at bounding box center [1122, 192] width 162 height 39
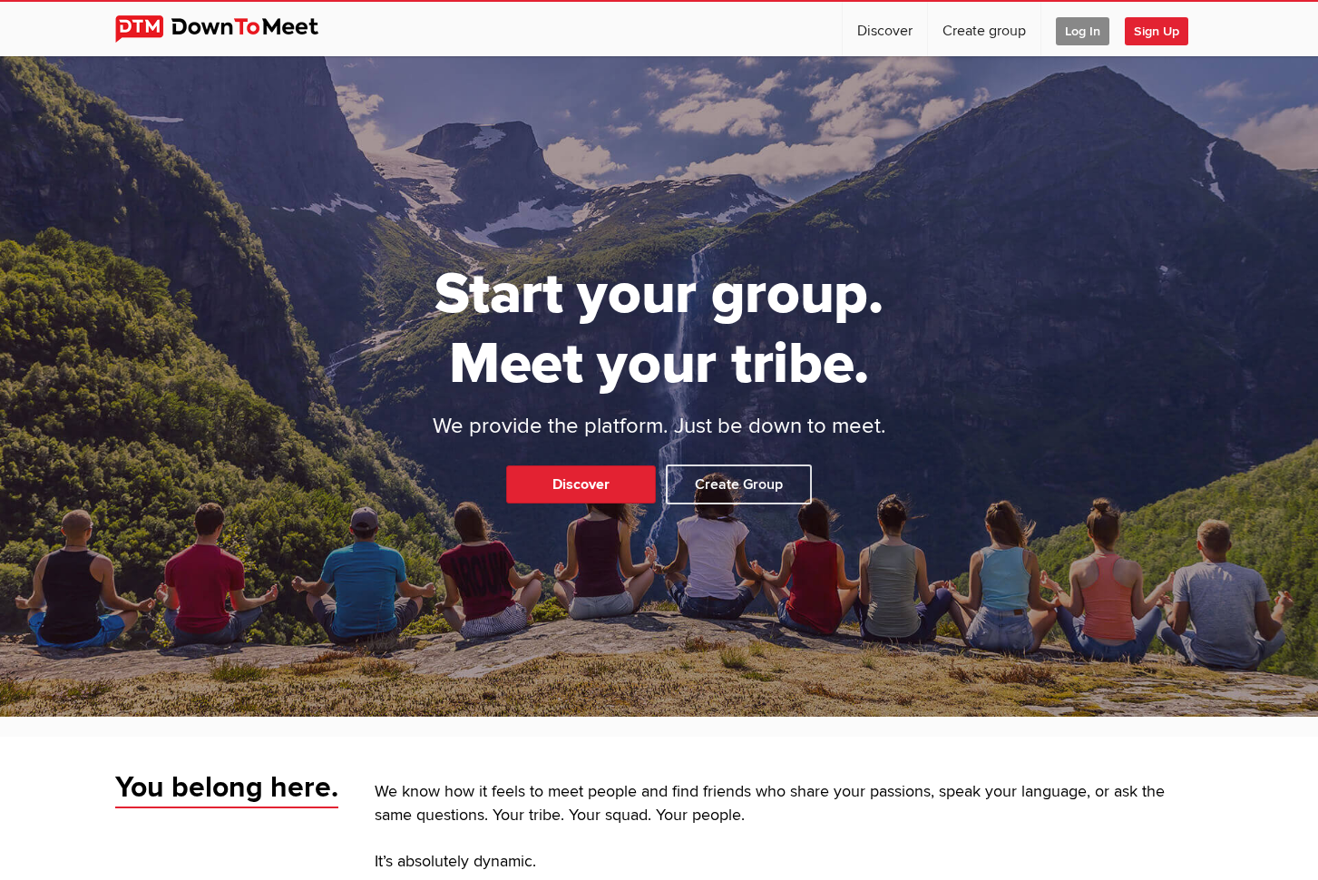
click at [1150, 34] on span "Sign Up" at bounding box center [1157, 31] width 64 height 28
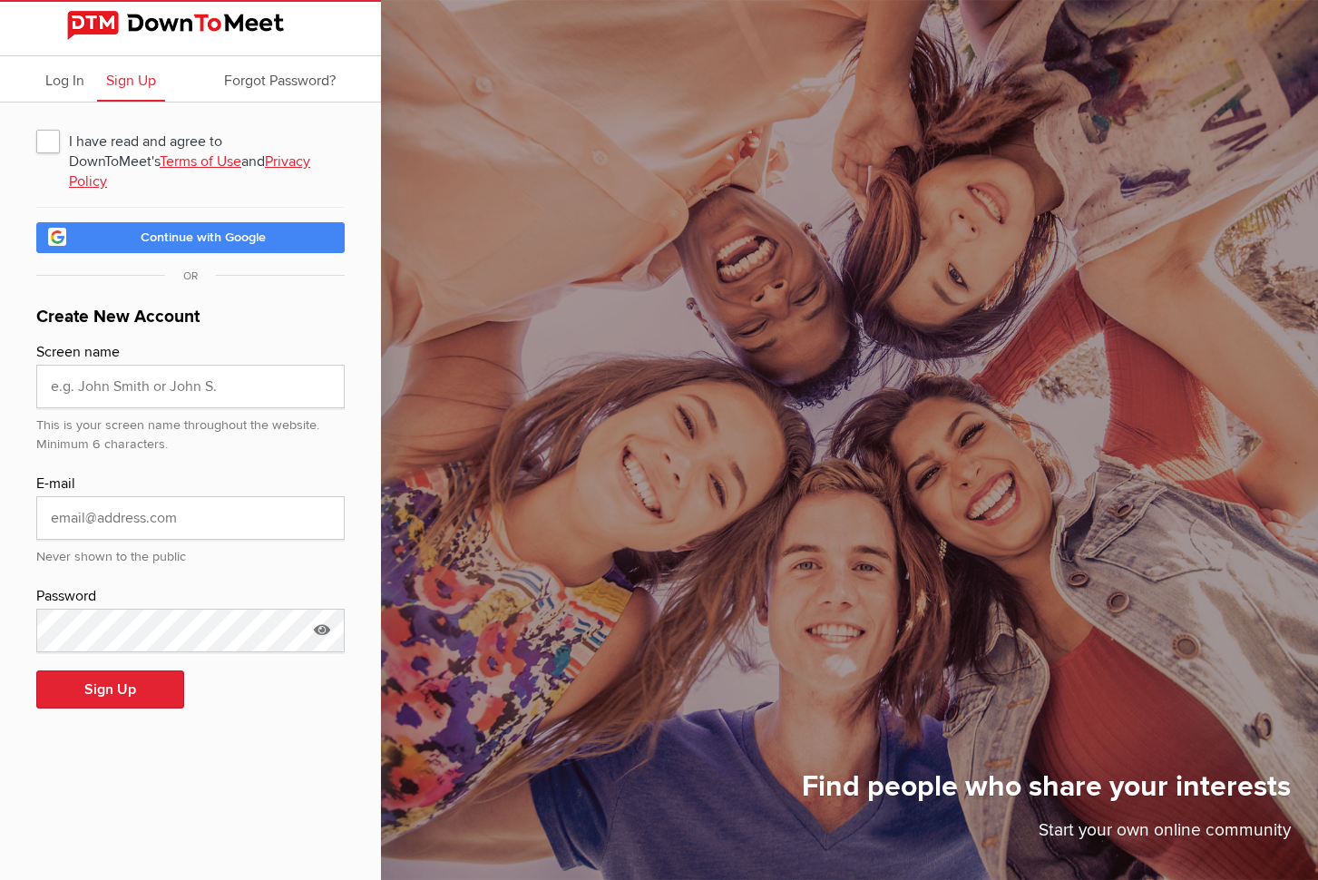
click at [50, 142] on span "I have read and agree to DownToMeet's Terms of Use and Privacy Policy" at bounding box center [190, 140] width 308 height 33
click at [36, 124] on input "I have read and agree to DownToMeet's Terms of Use and Privacy Policy" at bounding box center [35, 123] width 1 height 1
checkbox input "true"
click at [147, 366] on input "text" at bounding box center [190, 387] width 308 height 44
type input "[EMAIL_ADDRESS][DOMAIN_NAME]"
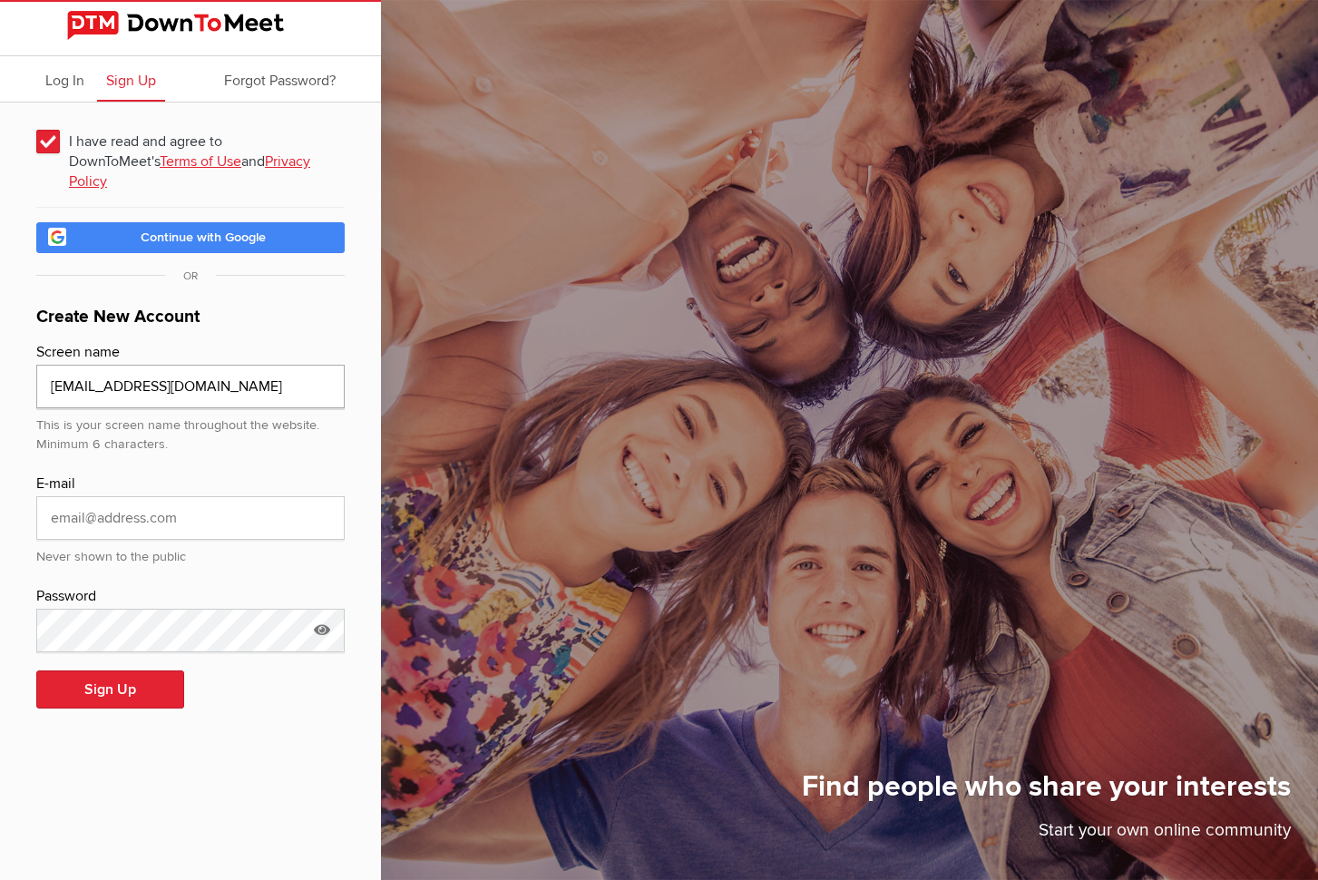
drag, startPoint x: 171, startPoint y: 366, endPoint x: 0, endPoint y: 359, distance: 170.7
click at [0, 359] on div "I have read and agree to DownToMeet's Terms of Use and Privacy Policy Continue …" at bounding box center [190, 428] width 381 height 650
type input "Ron Fortini"
click at [62, 496] on input "email" at bounding box center [190, 518] width 308 height 44
type input "[EMAIL_ADDRESS][DOMAIN_NAME]"
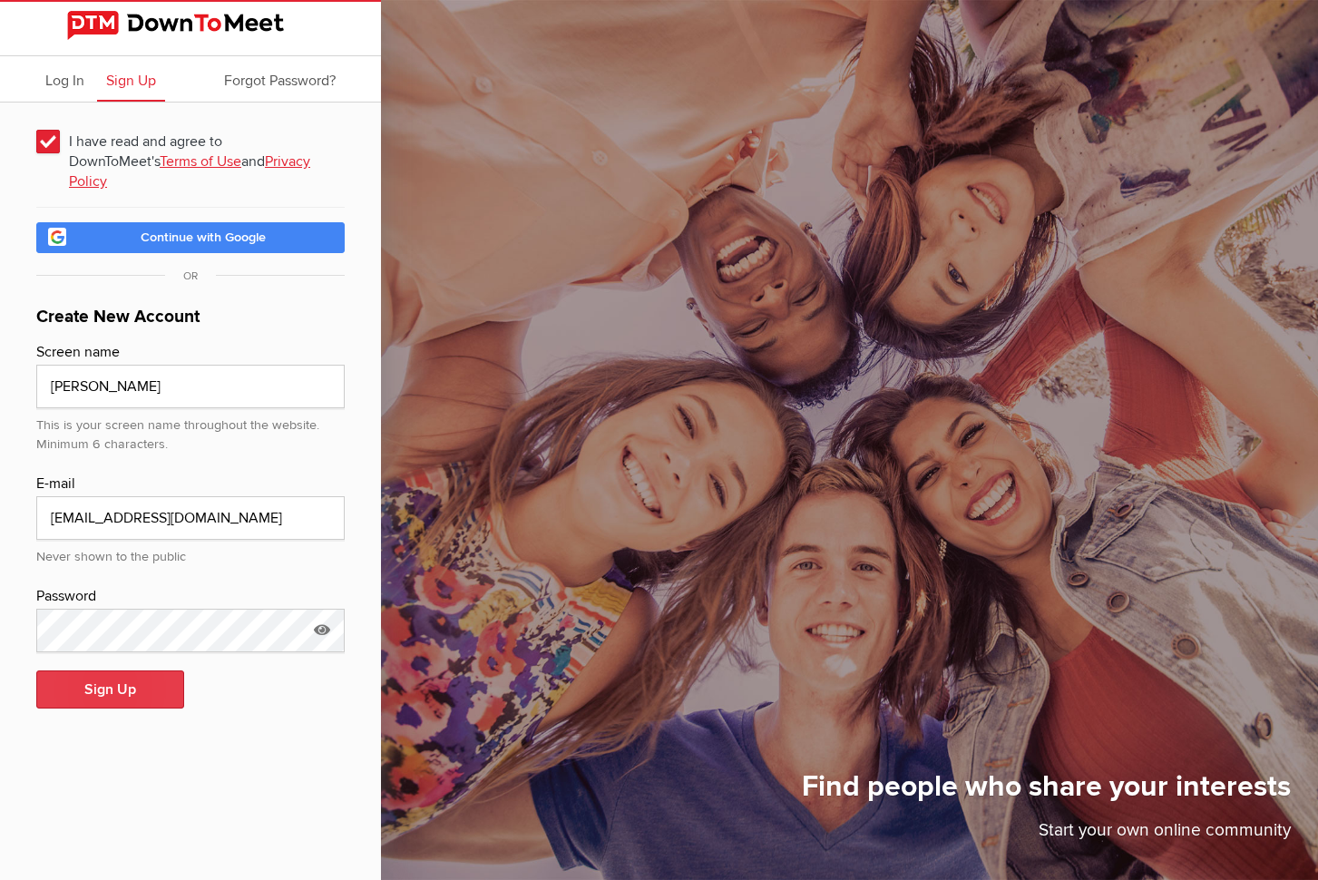
click at [136, 670] on button "Sign Up" at bounding box center [110, 689] width 148 height 38
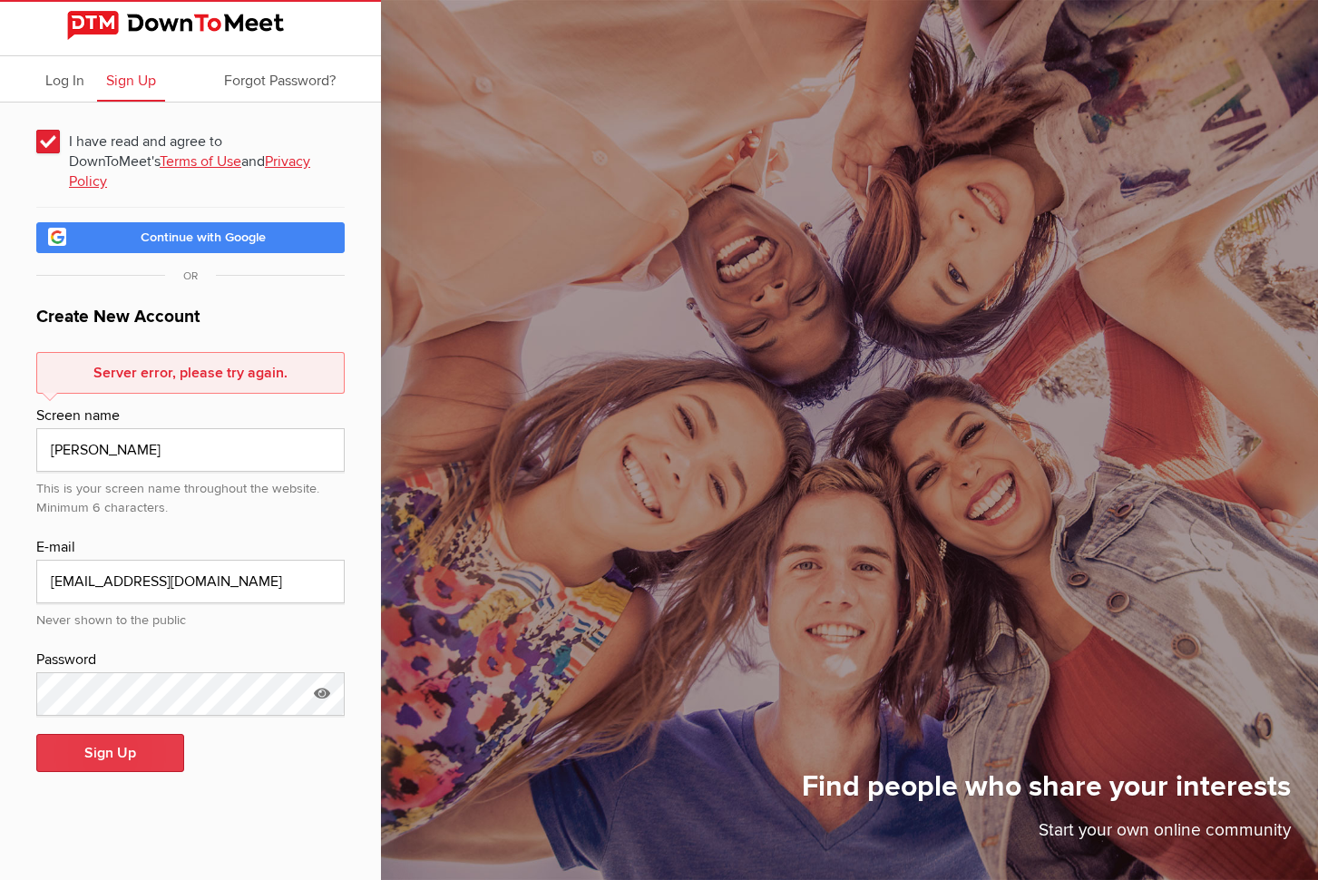
click at [139, 734] on button "Sign Up" at bounding box center [110, 753] width 148 height 38
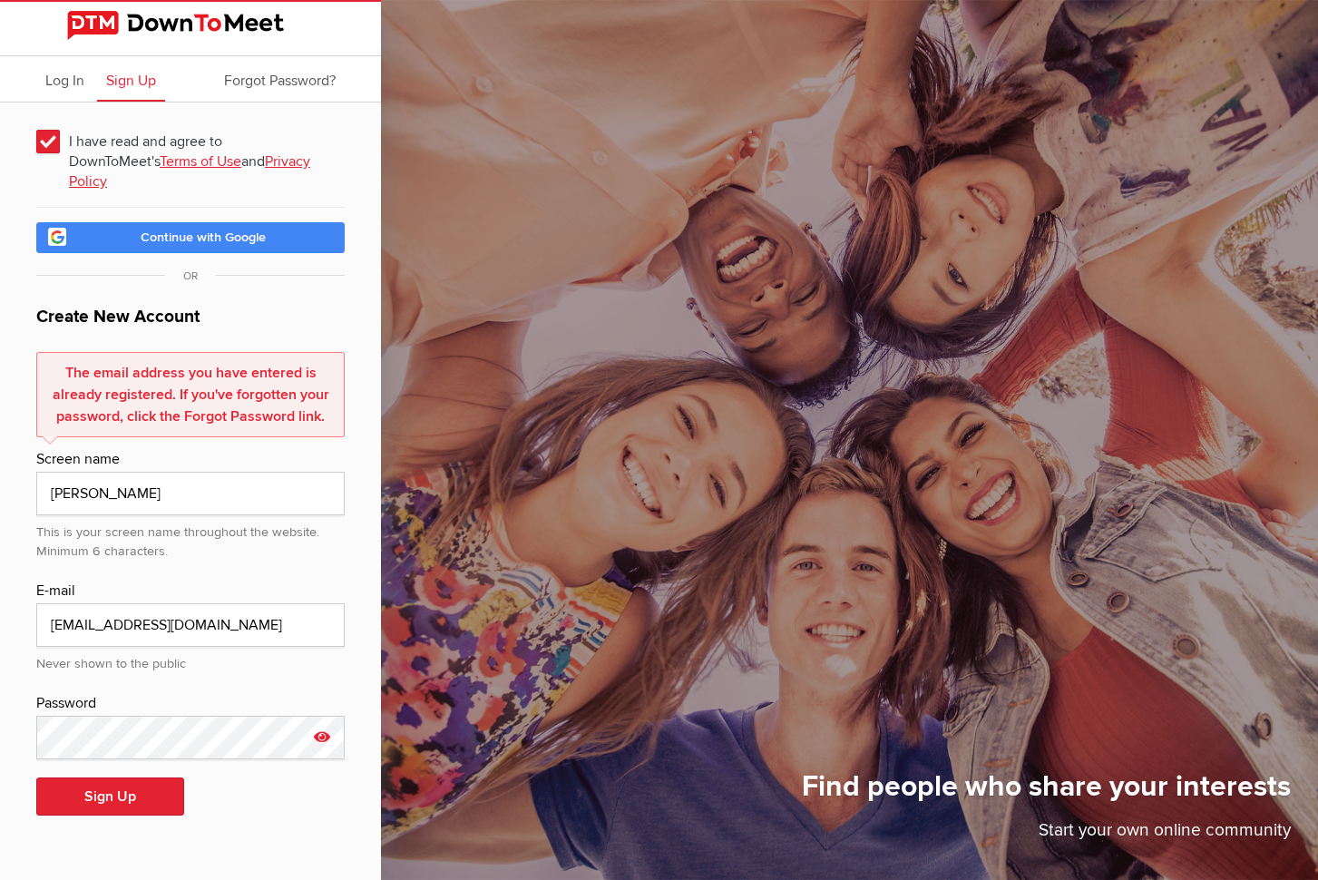
click at [322, 716] on icon at bounding box center [321, 737] width 27 height 42
click at [191, 716] on input "RycoPuppy1!" at bounding box center [190, 738] width 308 height 44
click at [96, 778] on button "Sign Up" at bounding box center [110, 797] width 148 height 38
click at [65, 81] on span "Log In" at bounding box center [64, 81] width 39 height 18
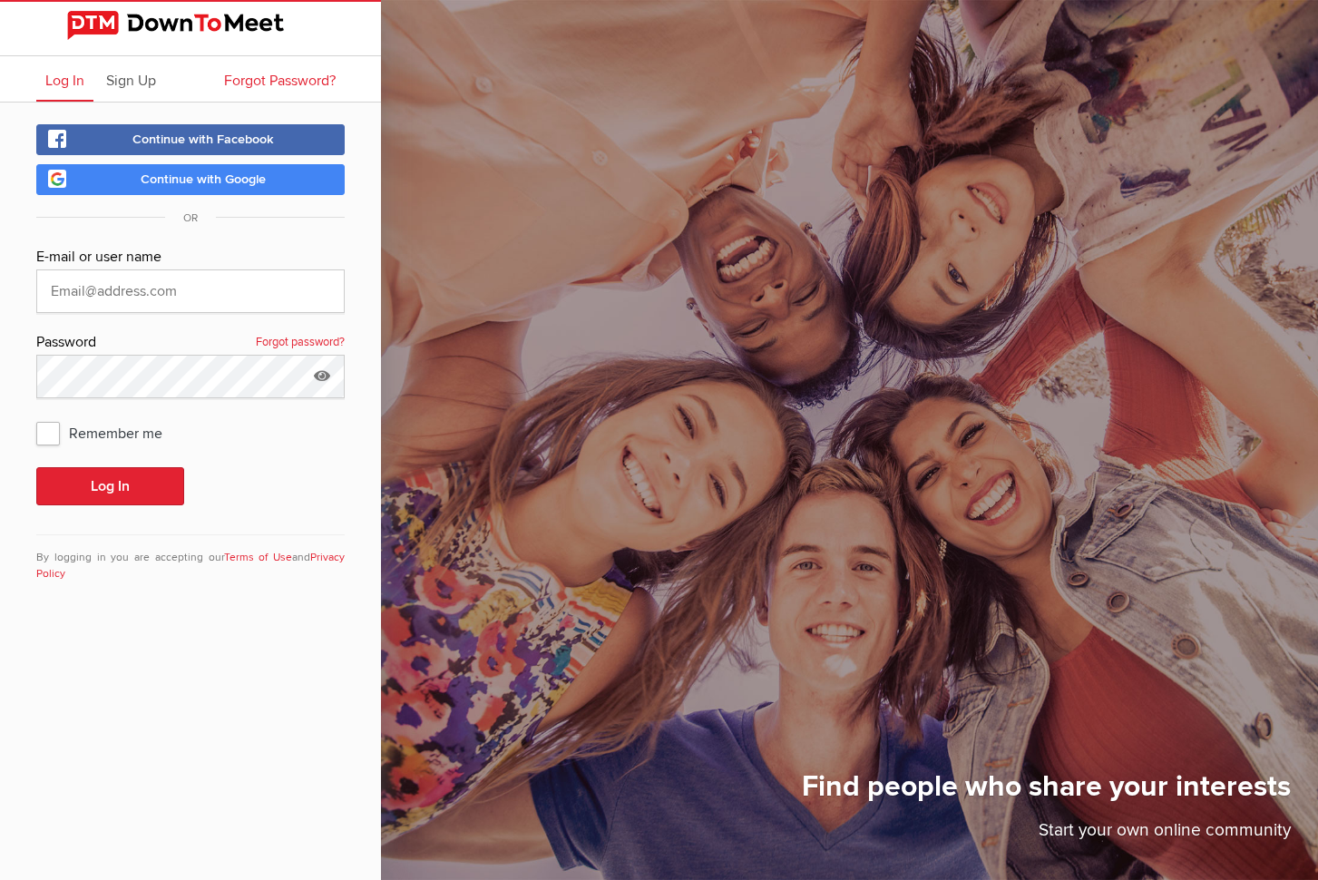
click at [242, 78] on span "Forgot Password?" at bounding box center [280, 81] width 112 height 18
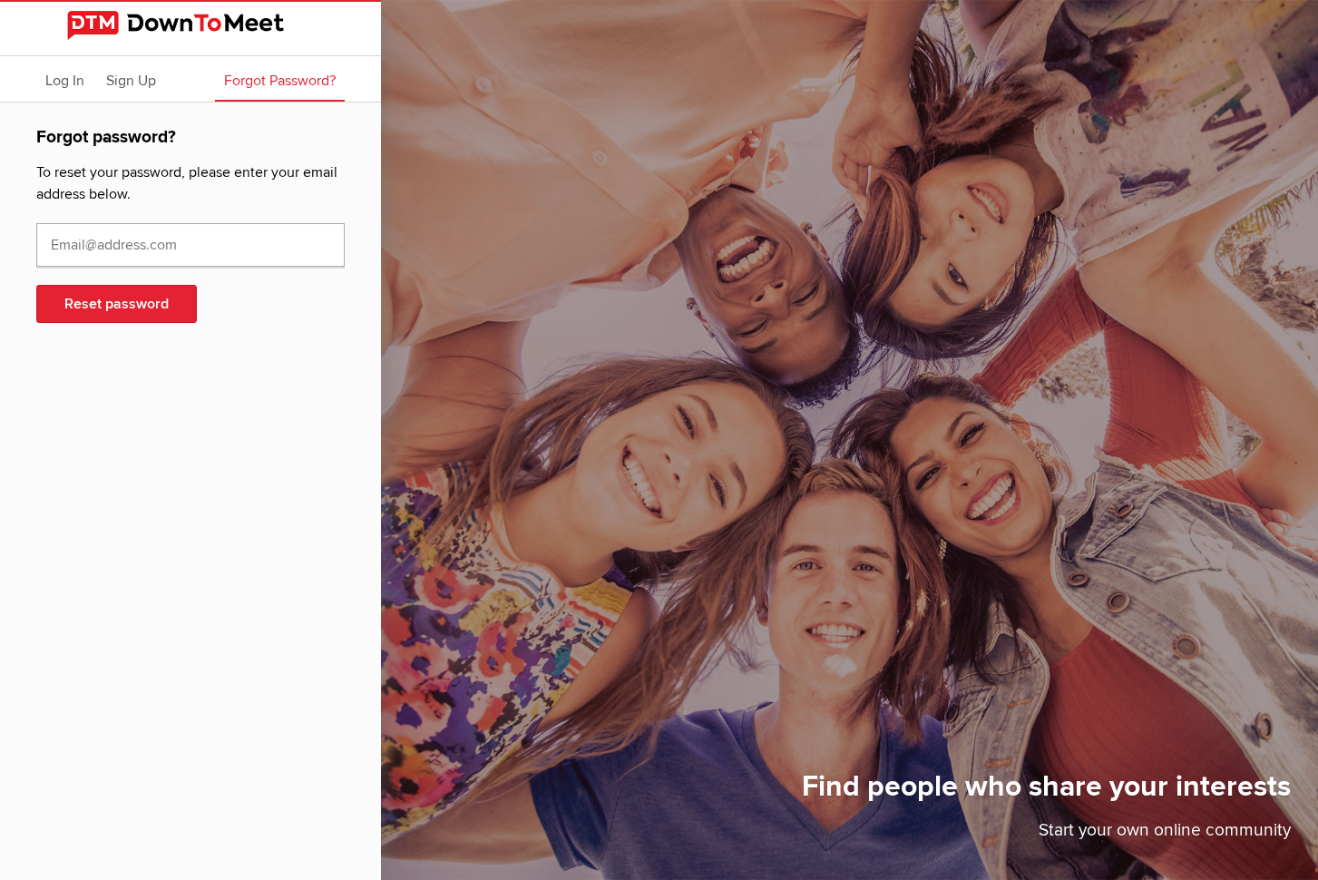
click at [108, 249] on input "text" at bounding box center [190, 245] width 308 height 44
type input "[EMAIL_ADDRESS][DOMAIN_NAME]"
click at [141, 299] on button "Reset password" at bounding box center [116, 304] width 161 height 38
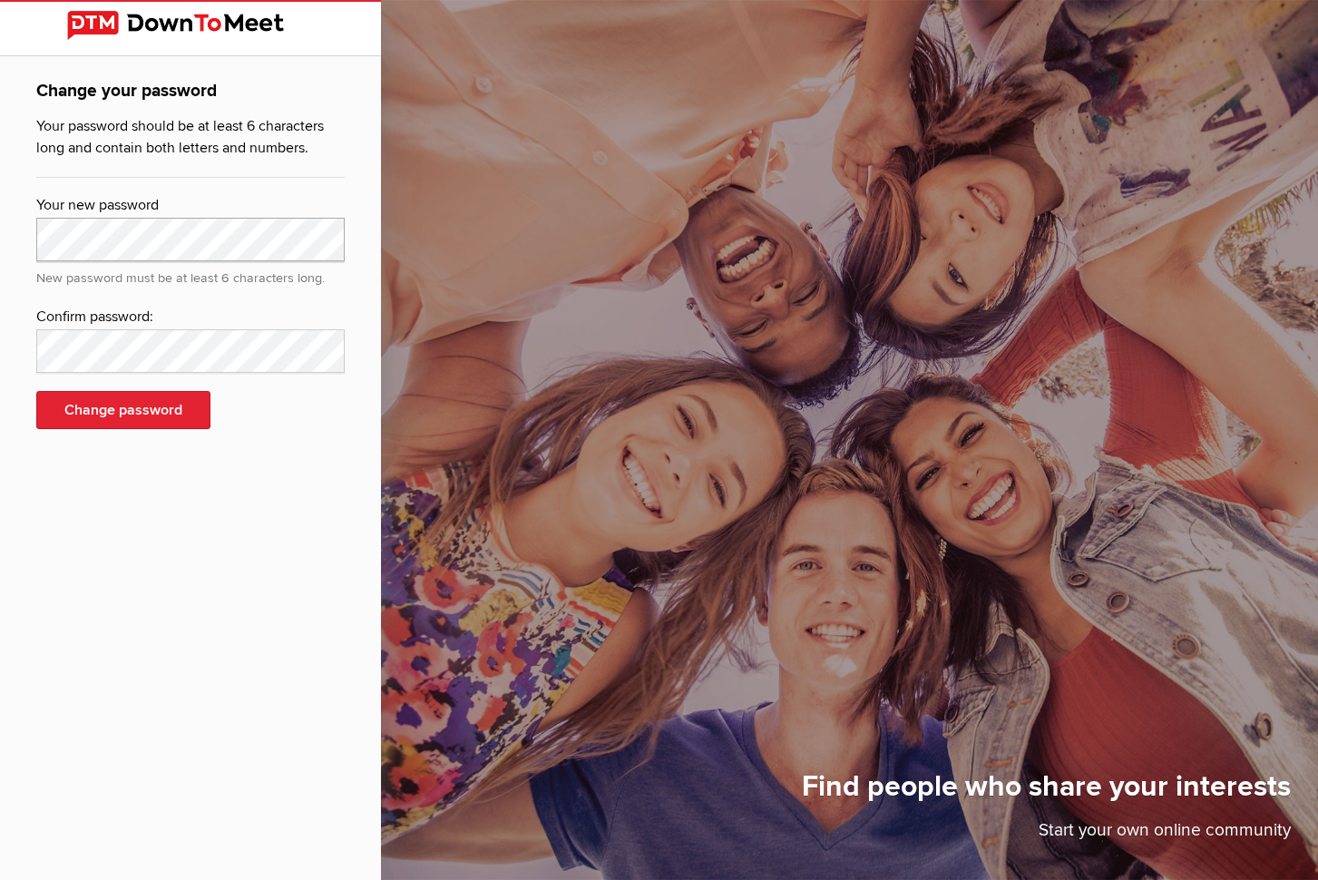
click at [2, 211] on div "Change your password Your password should be at least 6 characters long and con…" at bounding box center [190, 264] width 381 height 416
click at [0, 229] on div "Change your password Your password should be at least 6 characters long and con…" at bounding box center [190, 264] width 381 height 416
click at [80, 405] on button "Change password" at bounding box center [123, 410] width 174 height 38
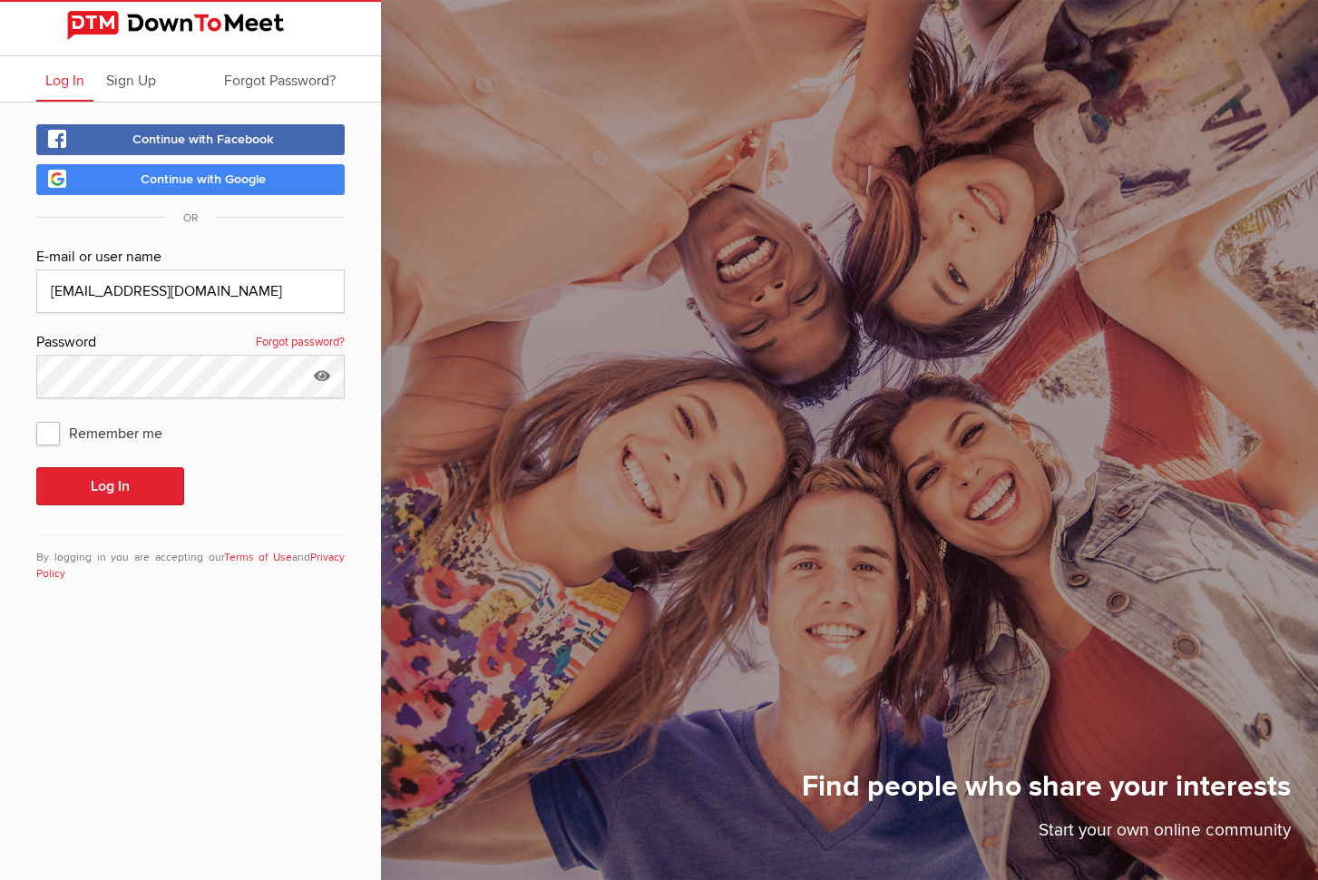
type input "[EMAIL_ADDRESS][DOMAIN_NAME]"
click at [0, 376] on div "Continue with Facebook Continue with Google OR E-mail or user name [EMAIL_ADDRE…" at bounding box center [190, 365] width 381 height 524
click at [44, 438] on span "Remember me" at bounding box center [108, 432] width 144 height 33
click at [36, 416] on input "Remember me" at bounding box center [35, 416] width 1 height 1
checkbox input "true"
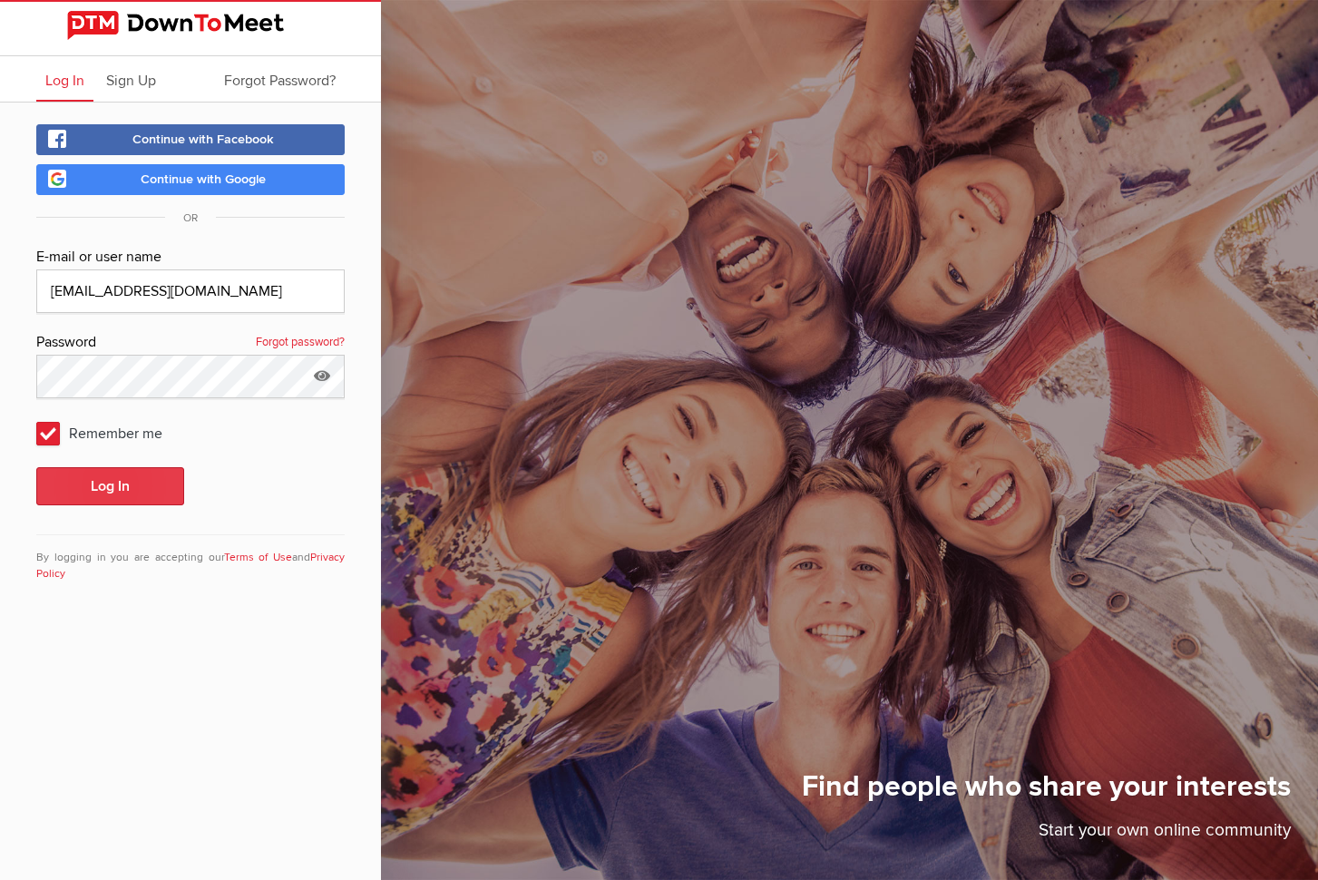
click at [101, 480] on button "Log In" at bounding box center [110, 486] width 148 height 38
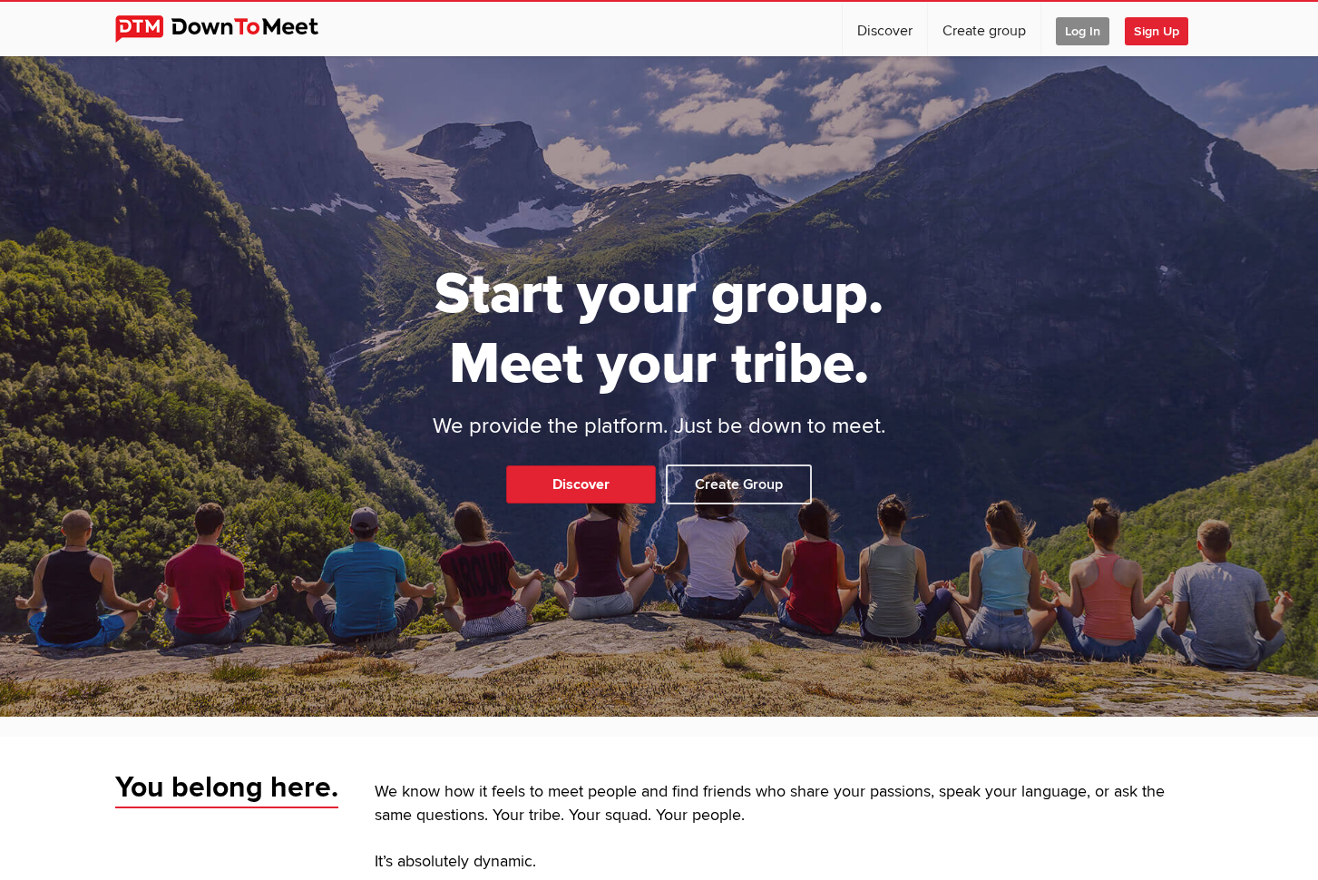
click at [1082, 27] on span "Log In" at bounding box center [1083, 31] width 54 height 28
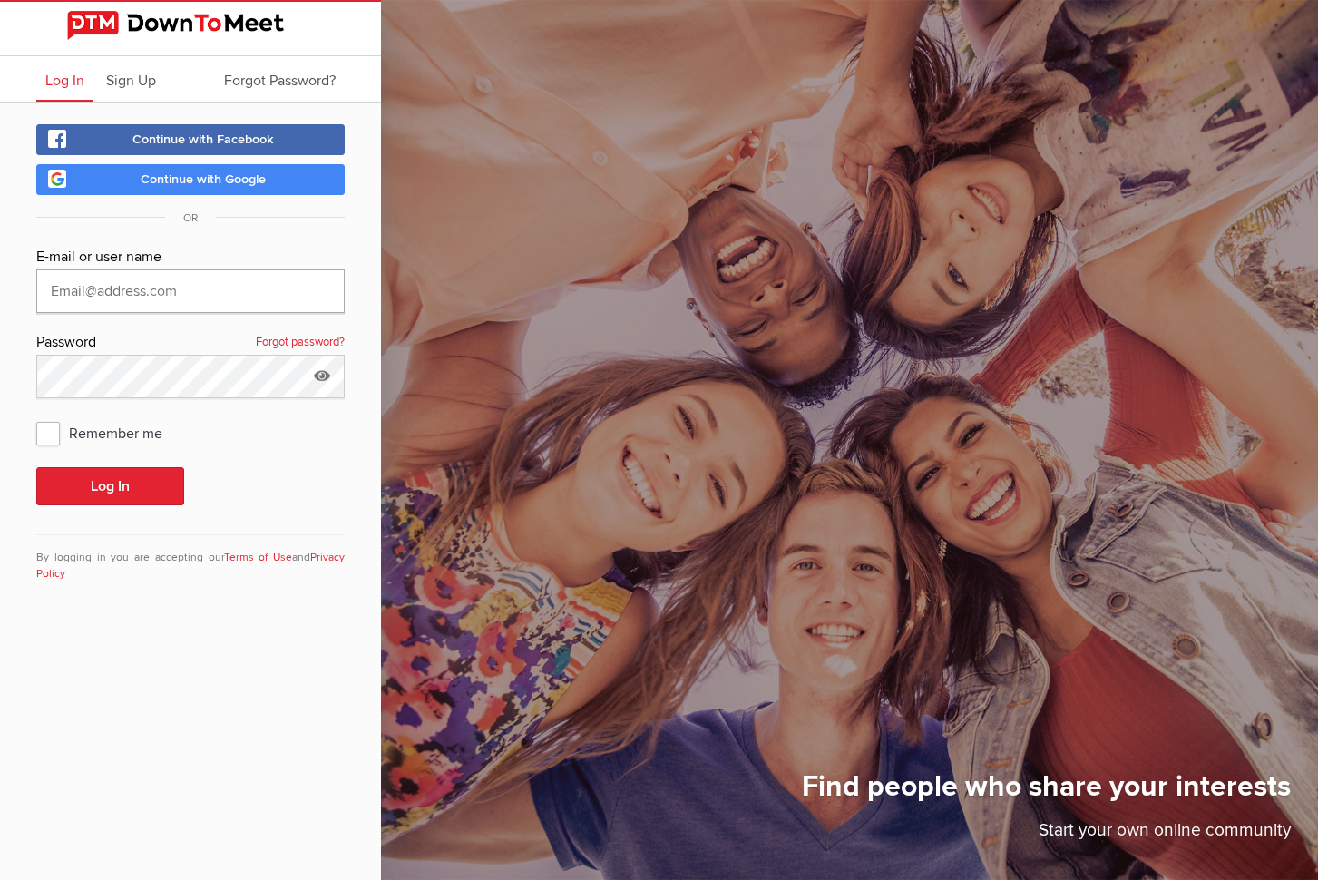
type input "[EMAIL_ADDRESS][DOMAIN_NAME]"
click at [44, 433] on span "Remember me" at bounding box center [108, 432] width 144 height 33
click at [36, 416] on input "Remember me" at bounding box center [35, 416] width 1 height 1
checkbox input "true"
click at [105, 484] on button "Log In" at bounding box center [110, 486] width 148 height 38
